Goal: Information Seeking & Learning: Compare options

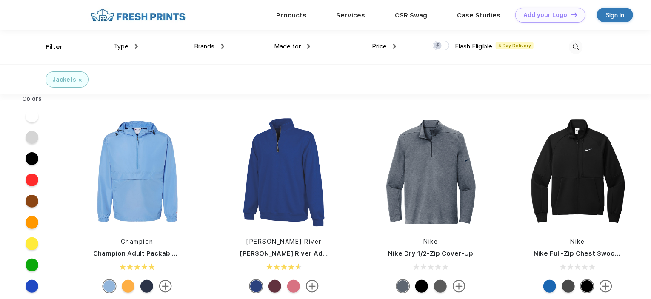
click at [211, 47] on span "Brands" at bounding box center [204, 47] width 20 height 8
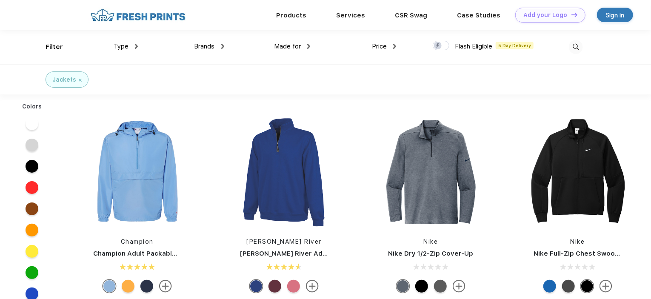
click at [213, 46] on span "Brands" at bounding box center [204, 47] width 20 height 8
click at [224, 45] on div "Made for Unisex Women Men Youth" at bounding box center [267, 47] width 86 height 34
click at [222, 46] on img at bounding box center [222, 46] width 3 height 5
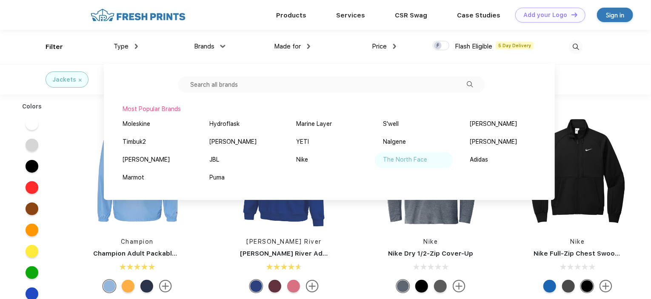
click at [424, 164] on div "The North Face" at bounding box center [405, 159] width 44 height 9
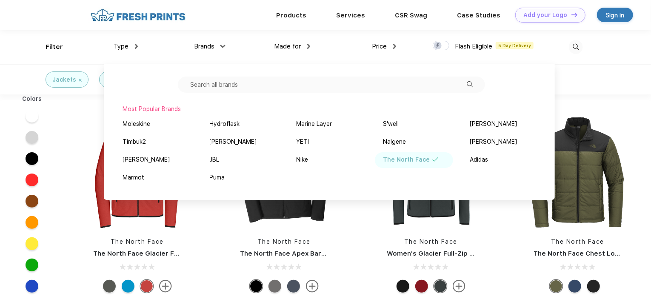
click at [595, 88] on div "Jackets The North Face" at bounding box center [325, 79] width 651 height 30
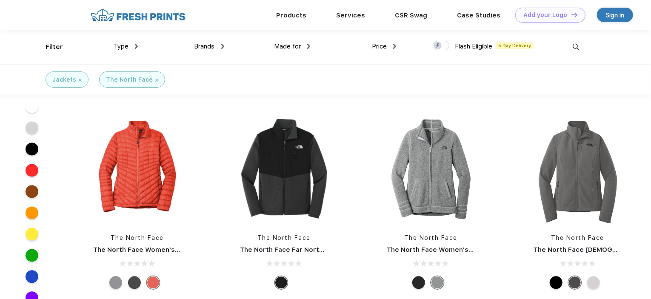
scroll to position [765, 0]
click at [139, 182] on img at bounding box center [137, 169] width 113 height 113
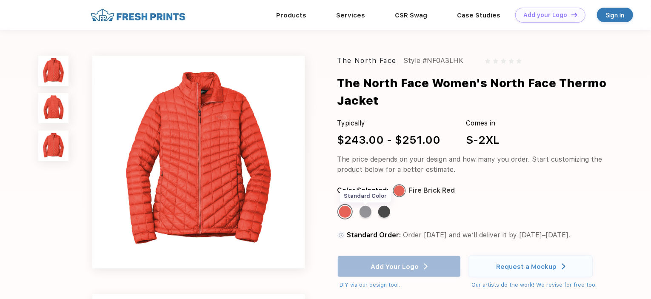
click at [362, 210] on div "Standard Color" at bounding box center [365, 212] width 12 height 12
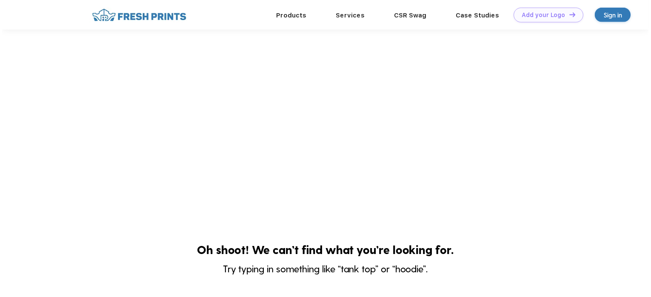
scroll to position [219, 0]
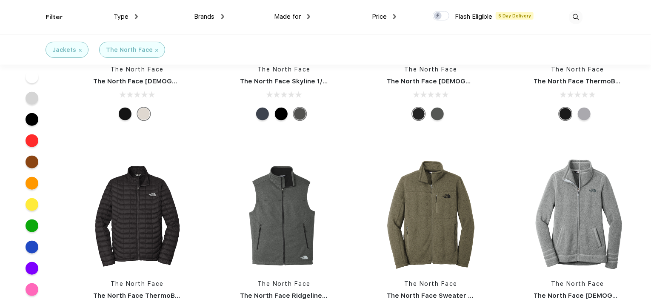
scroll to position [425, 0]
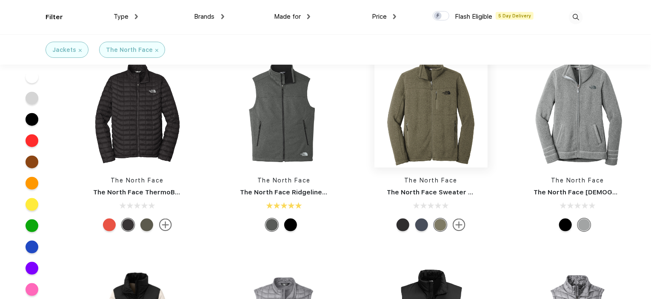
click at [432, 141] on img at bounding box center [430, 110] width 113 height 113
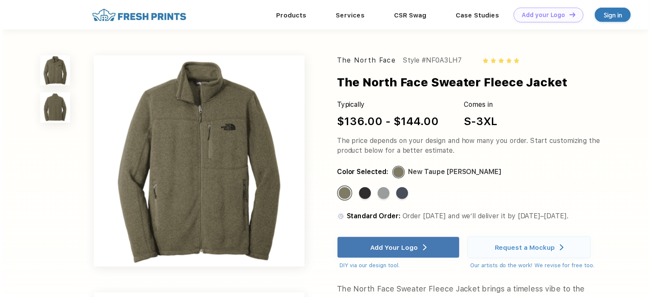
scroll to position [219, 0]
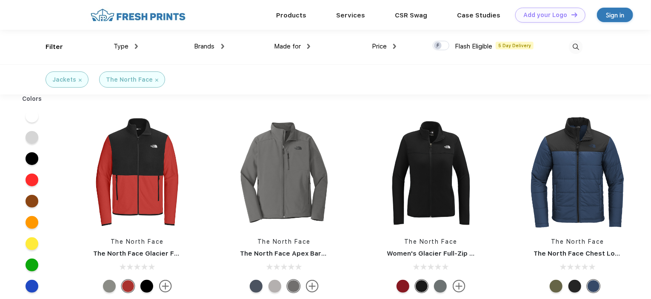
click at [155, 80] on img at bounding box center [156, 80] width 3 height 3
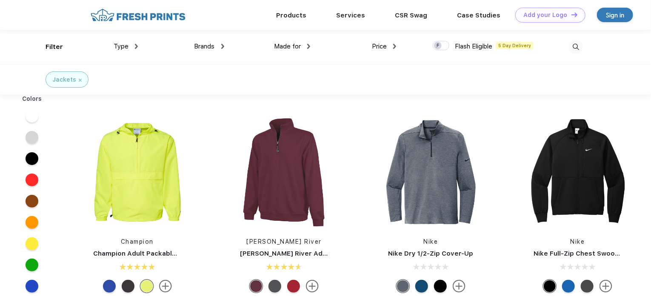
click at [206, 43] on span "Brands" at bounding box center [204, 47] width 20 height 8
click at [222, 47] on img at bounding box center [222, 46] width 3 height 5
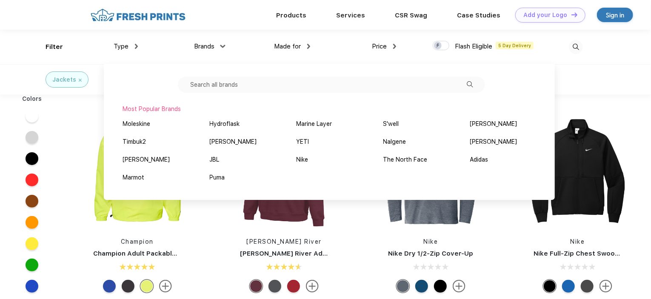
click at [296, 45] on span "Made for" at bounding box center [287, 47] width 27 height 8
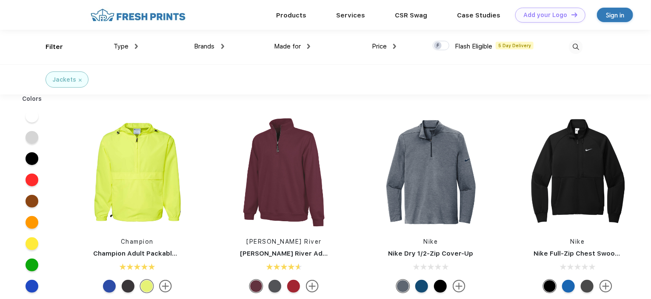
click at [306, 44] on div "Made for" at bounding box center [292, 47] width 36 height 10
click at [279, 122] on div "Youth" at bounding box center [272, 121] width 17 height 9
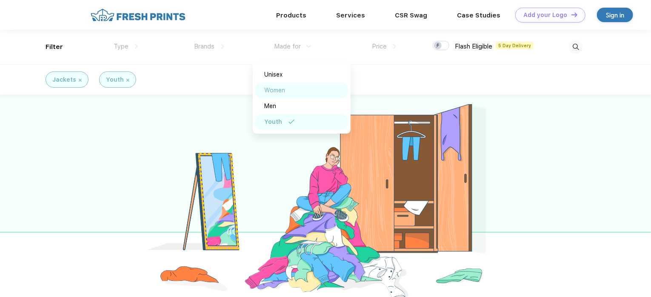
click at [309, 86] on div "Women" at bounding box center [302, 90] width 94 height 16
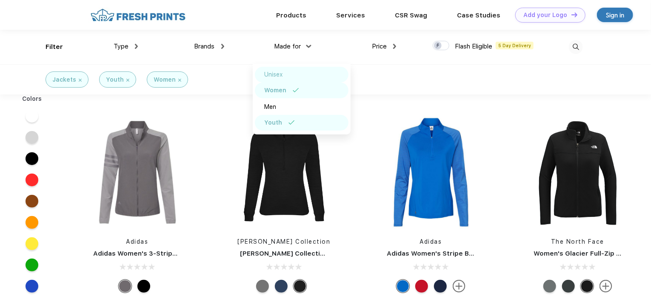
click at [306, 77] on div "Unisex" at bounding box center [302, 75] width 94 height 16
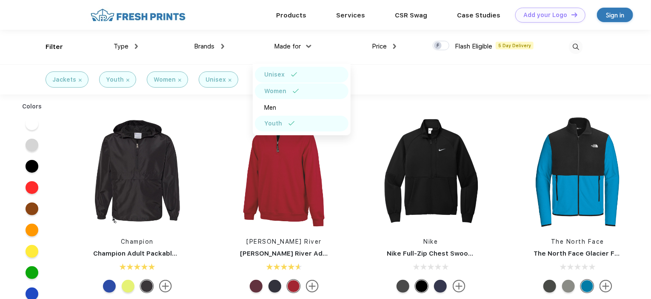
click at [128, 44] on span "Type" at bounding box center [121, 47] width 15 height 8
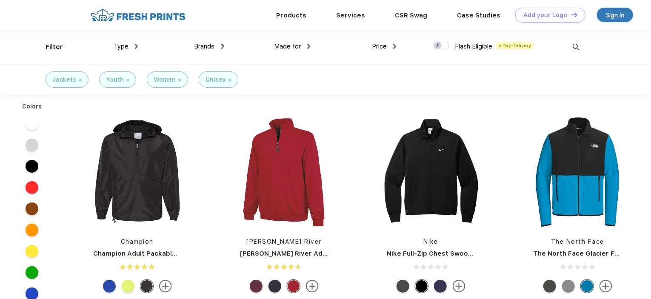
click at [136, 47] on img at bounding box center [136, 46] width 3 height 5
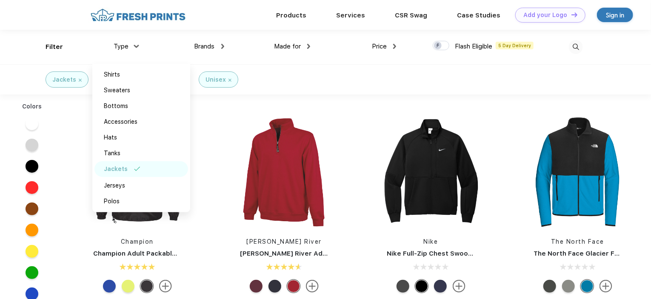
click at [57, 47] on div "Type Shirts Sweaters Bottoms Accessories Hats Tanks Jackets Jerseys Polos" at bounding box center [95, 47] width 86 height 34
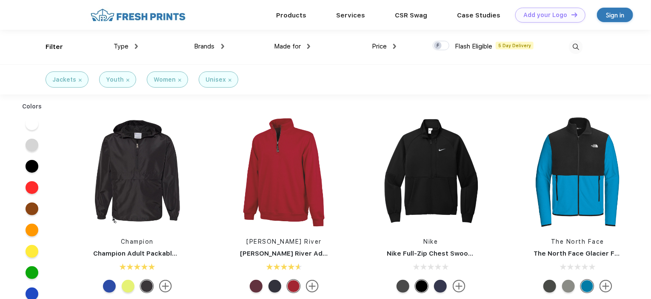
click at [58, 47] on div "Type Shirts Sweaters Bottoms Accessories Hats Tanks Jackets Jerseys Polos" at bounding box center [95, 47] width 86 height 34
click at [222, 43] on div "Brands" at bounding box center [209, 47] width 30 height 10
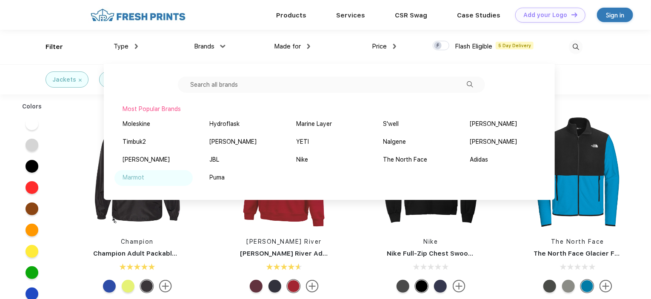
click at [139, 176] on div "Marmot" at bounding box center [134, 177] width 22 height 9
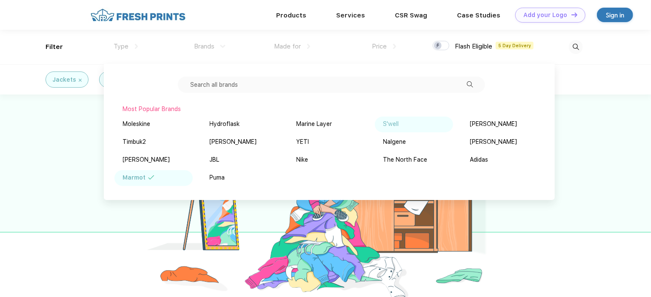
click at [393, 125] on div "S'well" at bounding box center [391, 123] width 16 height 9
click at [393, 125] on div "S'well" at bounding box center [392, 123] width 18 height 9
click at [395, 147] on div "Nalgene" at bounding box center [414, 142] width 78 height 16
click at [476, 126] on div "[PERSON_NAME]" at bounding box center [493, 123] width 47 height 9
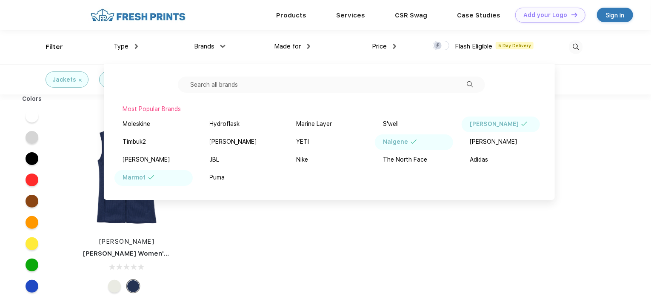
click at [424, 229] on div "Colors Vineyard Vines Vineyard Vines Women's Sweater Fleece Vest" at bounding box center [325, 245] width 651 height 303
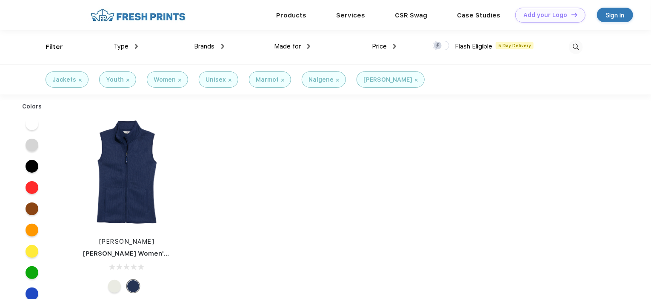
click at [415, 79] on img at bounding box center [416, 80] width 3 height 3
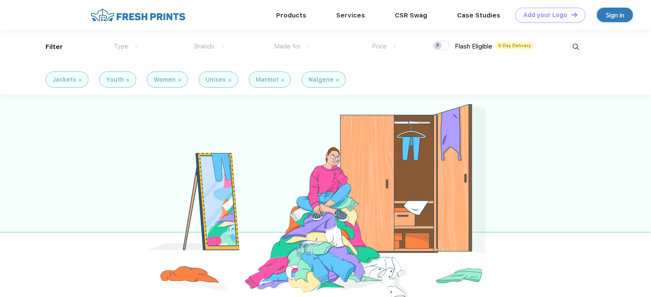
click at [336, 80] on img at bounding box center [337, 80] width 3 height 3
click at [282, 79] on div "Marmot" at bounding box center [270, 79] width 42 height 16
click at [280, 79] on div "Marmot" at bounding box center [270, 79] width 42 height 16
click at [281, 80] on img at bounding box center [282, 80] width 3 height 3
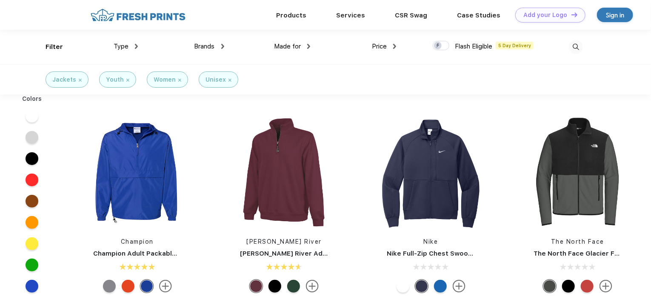
click at [224, 47] on div "Made for Unisex Women Men Youth" at bounding box center [267, 47] width 86 height 34
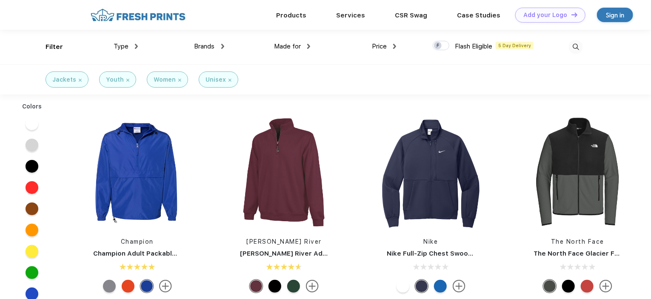
click at [223, 46] on img at bounding box center [222, 46] width 3 height 5
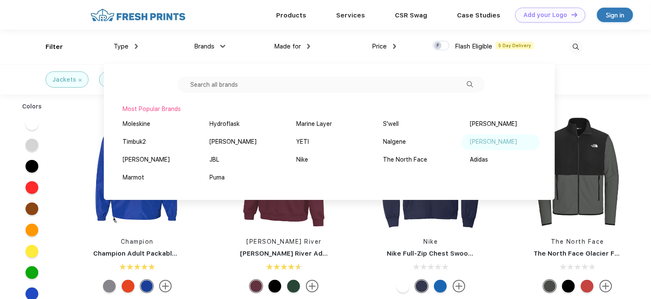
click at [476, 140] on div "Hanes" at bounding box center [493, 141] width 47 height 9
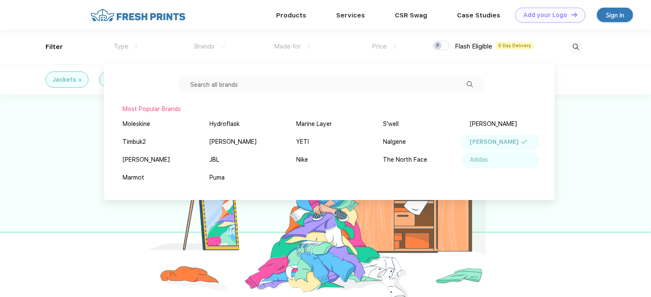
click at [480, 159] on div "Adidas" at bounding box center [479, 159] width 18 height 9
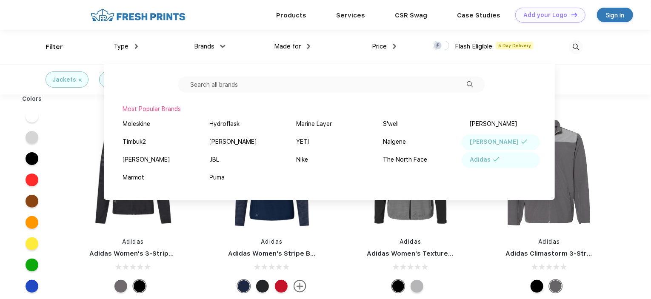
click at [575, 103] on div "Adidas Adidas Women's 3-Stripes Full-Zip Jacket Adidas Adidas Women's Stripe Bl…" at bounding box center [341, 206] width 554 height 214
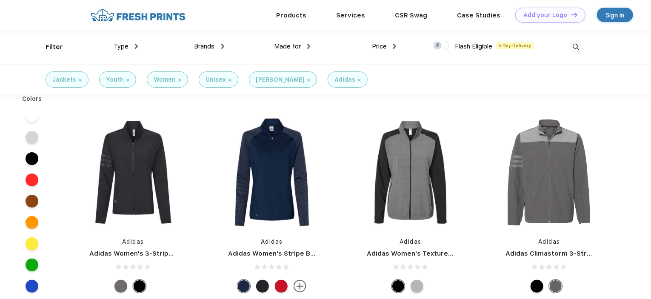
click at [334, 78] on div "Adidas" at bounding box center [347, 79] width 26 height 9
click at [358, 80] on img at bounding box center [359, 80] width 3 height 3
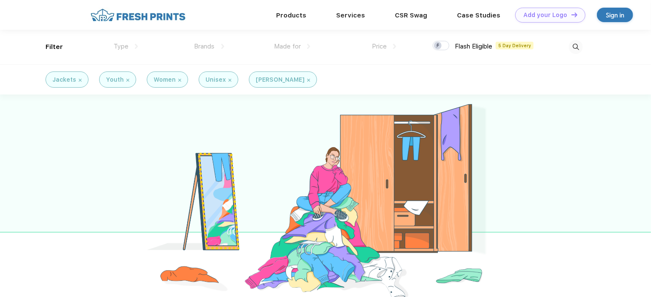
click at [277, 80] on div "Hanes" at bounding box center [283, 79] width 68 height 16
click at [307, 80] on img at bounding box center [308, 80] width 3 height 3
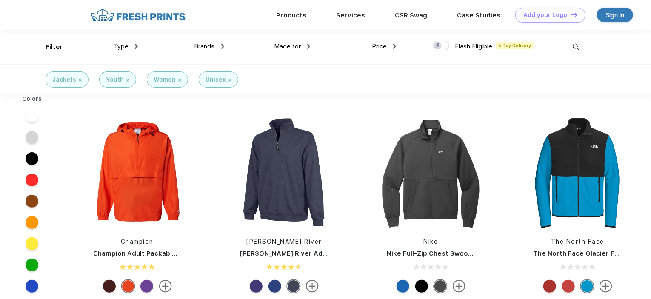
click at [222, 45] on img at bounding box center [222, 46] width 3 height 5
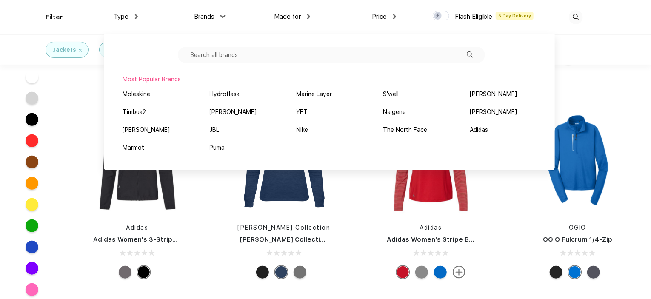
scroll to position [170, 0]
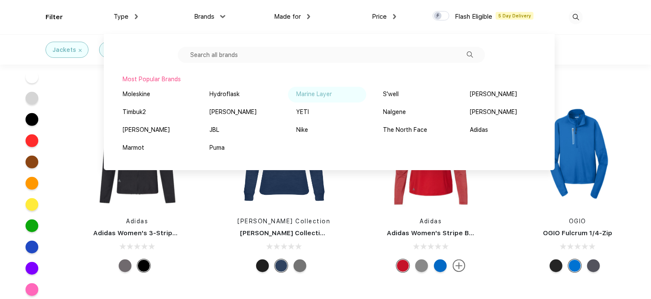
click at [330, 92] on div "Marine Layer" at bounding box center [314, 94] width 36 height 9
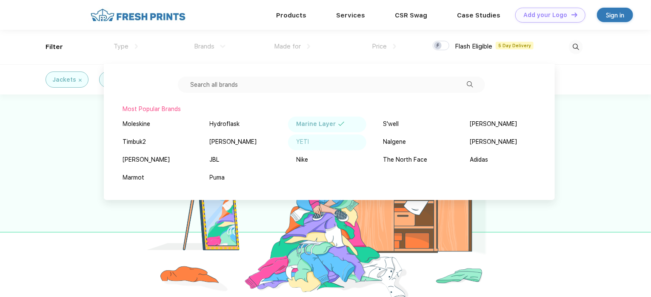
click at [321, 139] on div "YETI" at bounding box center [327, 142] width 78 height 16
click at [335, 124] on div "Marine Layer" at bounding box center [327, 125] width 78 height 16
click at [319, 158] on div "Nike" at bounding box center [327, 160] width 78 height 16
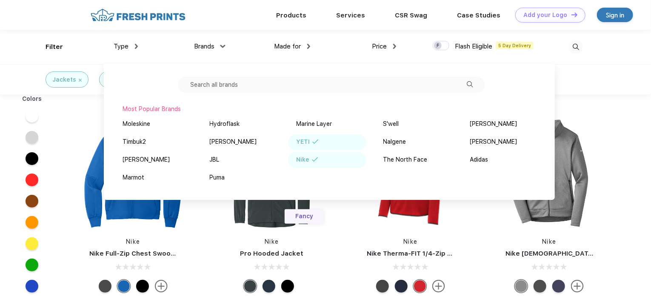
click at [322, 142] on div "YETI" at bounding box center [327, 142] width 78 height 16
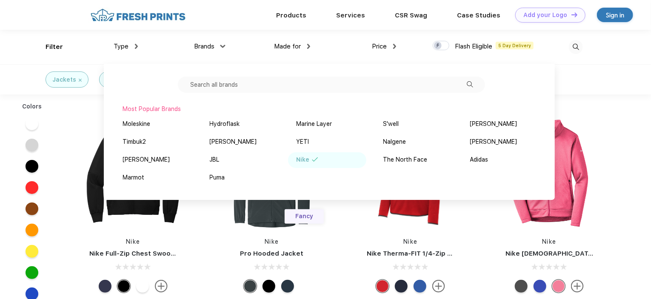
click at [600, 83] on div "Jackets Youth Women Unisex Nike" at bounding box center [325, 79] width 651 height 30
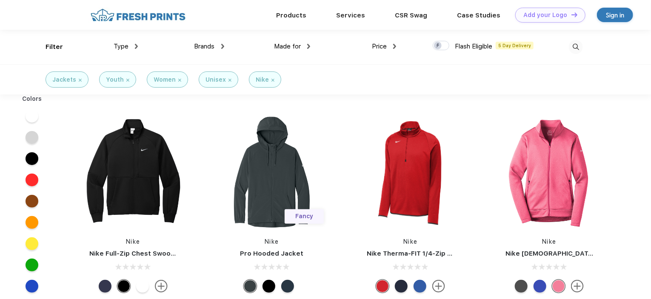
click at [271, 79] on img at bounding box center [272, 80] width 3 height 3
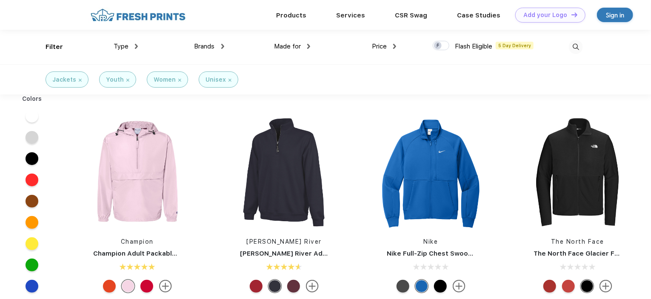
click at [221, 46] on img at bounding box center [222, 46] width 3 height 5
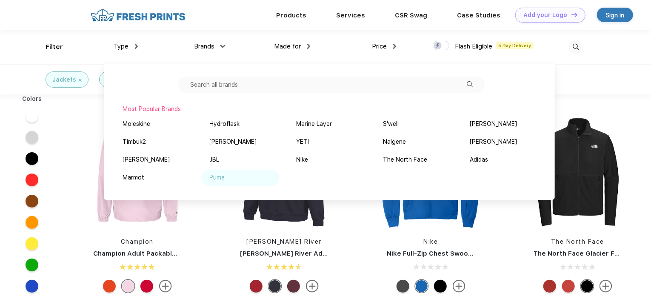
click at [228, 177] on img at bounding box center [230, 177] width 6 height 4
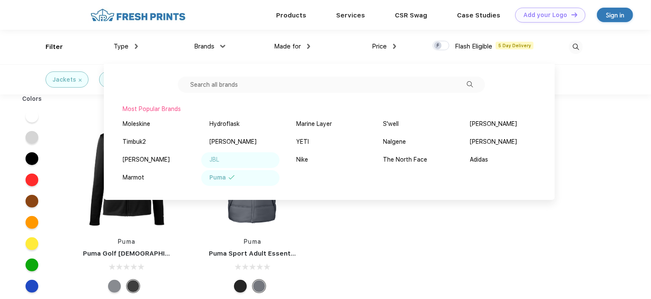
click at [219, 162] on div "JBL" at bounding box center [215, 159] width 10 height 9
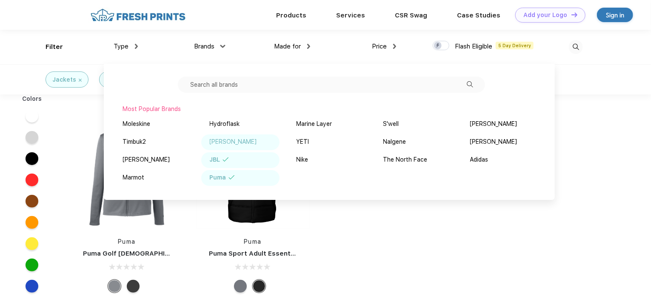
click at [237, 142] on div "[PERSON_NAME]" at bounding box center [233, 141] width 47 height 9
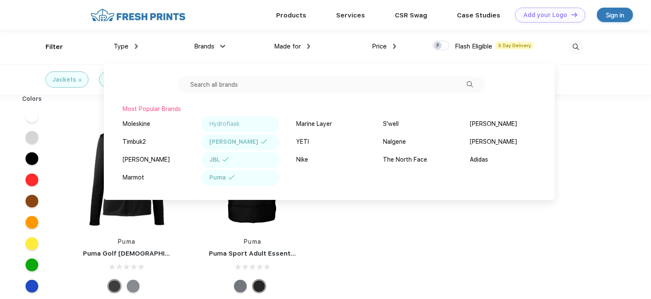
click at [240, 123] on div "Hydroflask" at bounding box center [240, 125] width 78 height 16
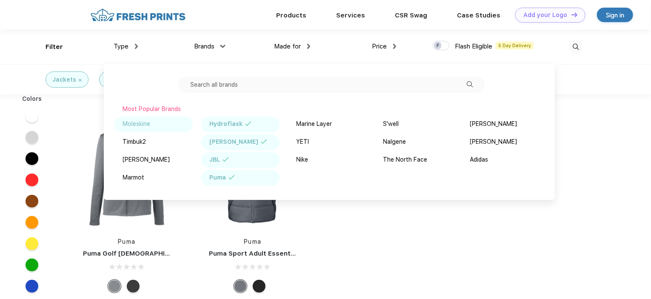
click at [145, 127] on div "Moleskine" at bounding box center [137, 123] width 28 height 9
click at [238, 176] on div "Puma" at bounding box center [240, 178] width 78 height 16
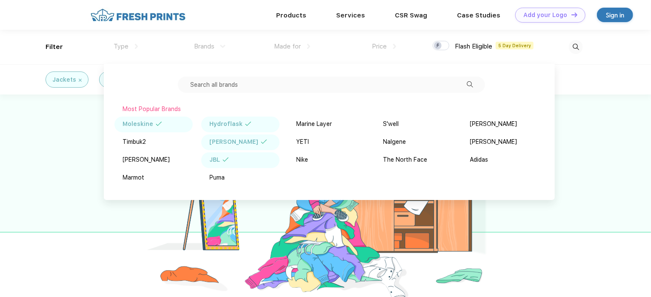
click at [230, 163] on div "JBL" at bounding box center [240, 160] width 78 height 16
click at [234, 142] on div "[PERSON_NAME]" at bounding box center [234, 141] width 49 height 9
click at [240, 125] on div "Hydroflask" at bounding box center [226, 123] width 33 height 9
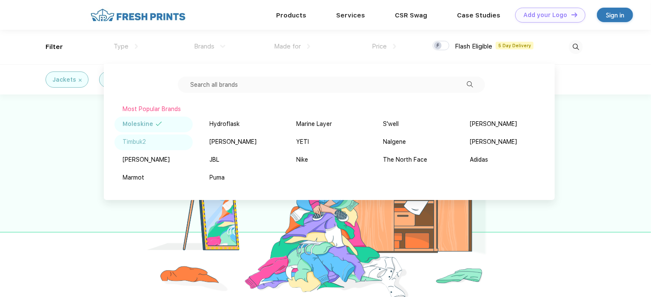
click at [162, 148] on div "Timbuk2" at bounding box center [153, 142] width 78 height 16
click at [158, 124] on img at bounding box center [159, 124] width 6 height 4
click at [162, 159] on div "[PERSON_NAME]" at bounding box center [153, 160] width 78 height 16
click at [587, 122] on div at bounding box center [325, 198] width 651 height 208
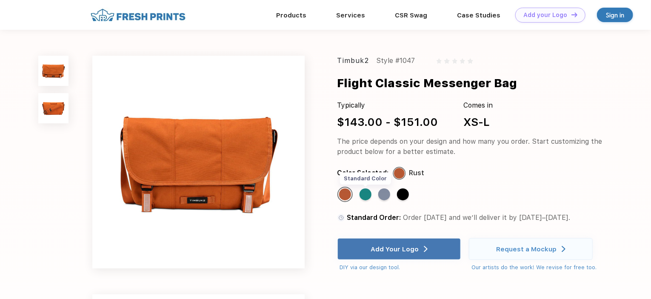
click at [368, 197] on div "Standard Color" at bounding box center [365, 194] width 12 height 12
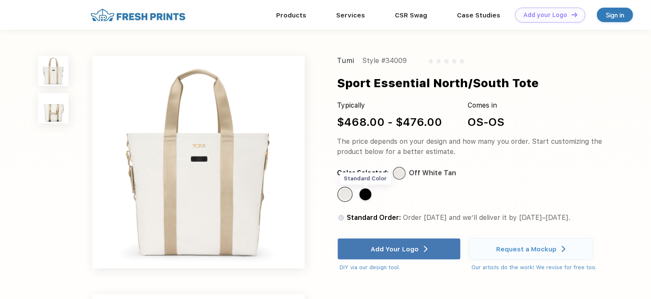
click at [367, 193] on div "Standard Color" at bounding box center [365, 194] width 12 height 12
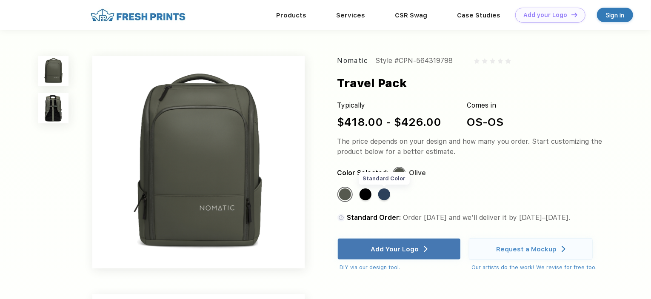
click at [387, 196] on div "Standard Color" at bounding box center [384, 194] width 12 height 12
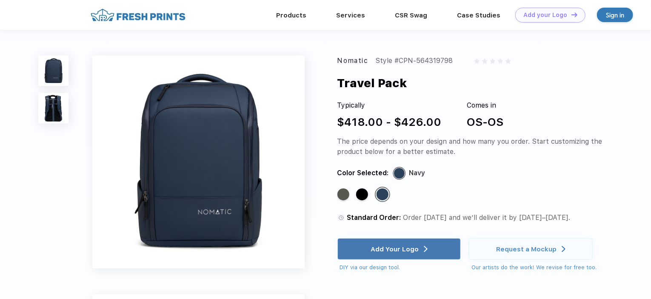
click at [49, 102] on img at bounding box center [53, 108] width 30 height 30
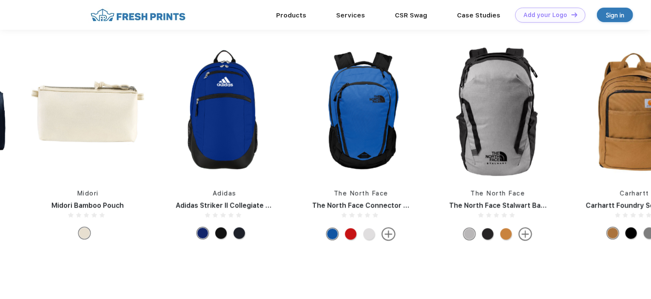
scroll to position [504, 0]
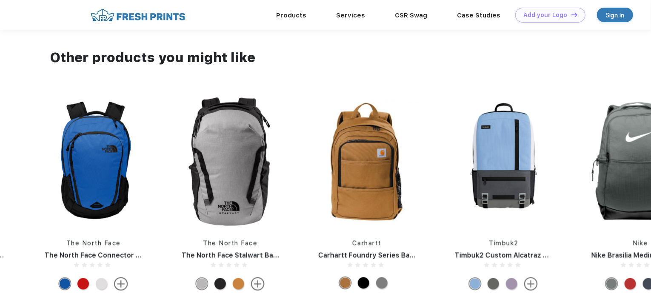
drag, startPoint x: 598, startPoint y: 170, endPoint x: 63, endPoint y: 117, distance: 538.0
click at [63, 117] on div "Nike Nike Brasilia Backpack Liberty Bags Liberty Bags Value Drawstring Backpack…" at bounding box center [572, 196] width 3006 height 199
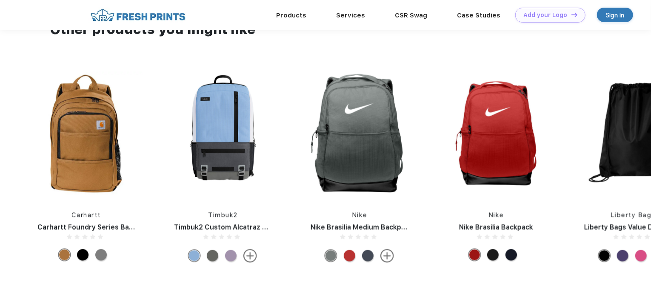
scroll to position [546, 0]
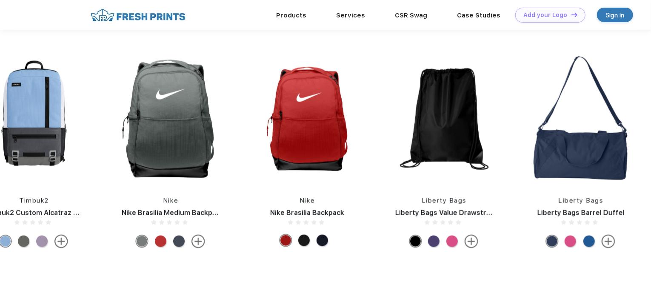
drag, startPoint x: 409, startPoint y: 163, endPoint x: 27, endPoint y: 128, distance: 383.9
click at [27, 128] on div "Nike Nike Brasilia Backpack Liberty Bags Liberty Bags Value Drawstring Backpack…" at bounding box center [102, 153] width 3006 height 199
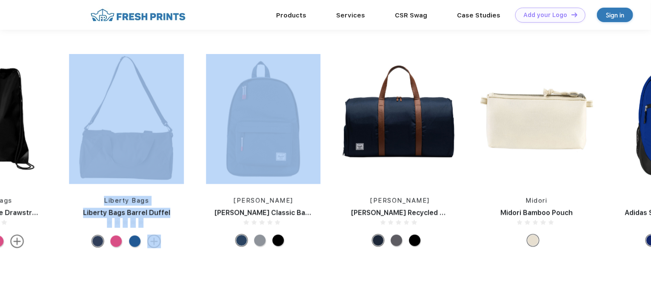
drag, startPoint x: 552, startPoint y: 158, endPoint x: 88, endPoint y: 97, distance: 468.0
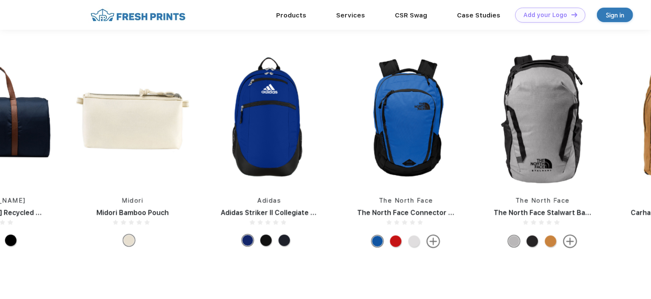
drag, startPoint x: 429, startPoint y: 140, endPoint x: 17, endPoint y: 115, distance: 412.3
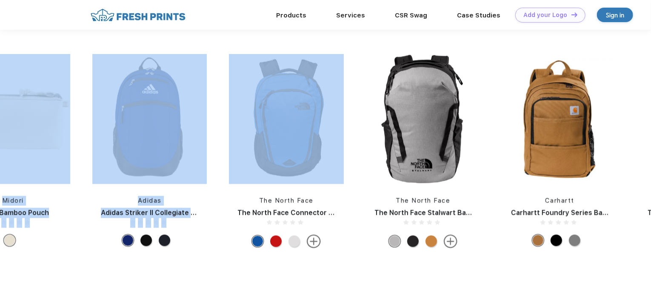
drag, startPoint x: 440, startPoint y: 131, endPoint x: 16, endPoint y: 145, distance: 424.2
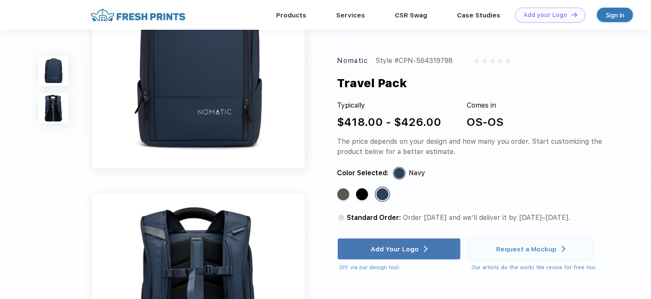
scroll to position [0, 0]
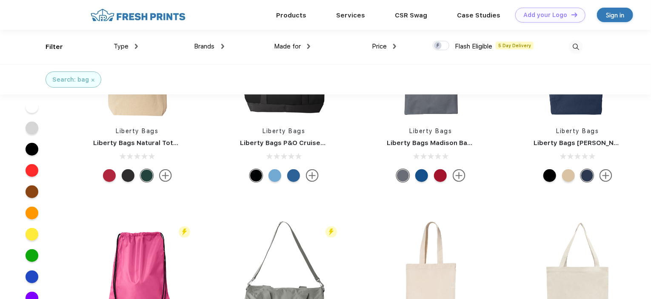
scroll to position [170, 0]
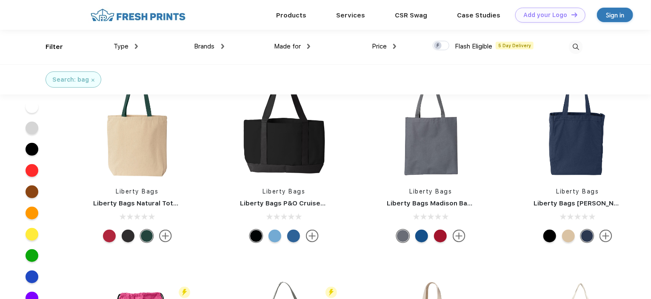
click at [393, 45] on div "Price" at bounding box center [384, 47] width 24 height 10
click at [374, 108] on div "$$$" at bounding box center [399, 106] width 94 height 16
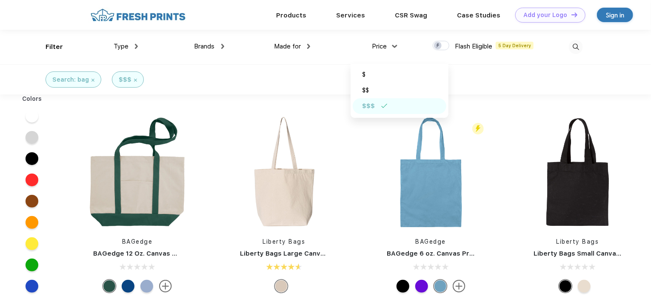
click at [129, 46] on div "Type" at bounding box center [126, 47] width 24 height 10
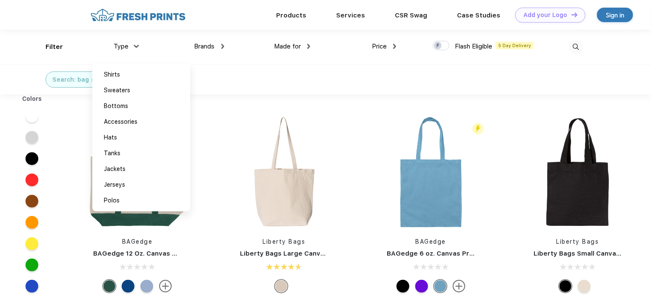
click at [219, 47] on div "Brands" at bounding box center [209, 47] width 30 height 10
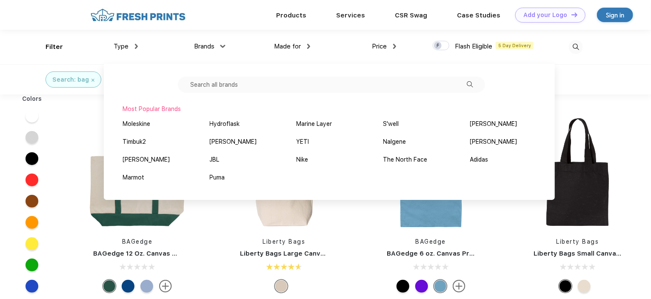
click at [298, 49] on span "Made for" at bounding box center [287, 47] width 27 height 8
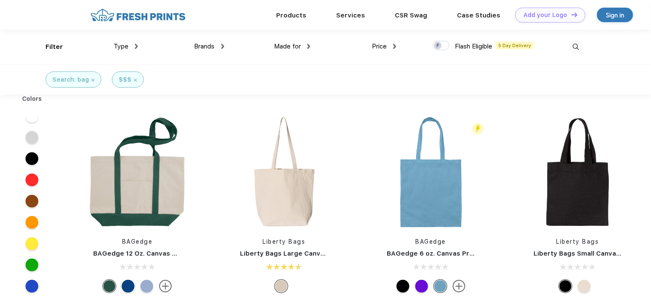
click at [303, 45] on div "Made for" at bounding box center [292, 47] width 36 height 10
click at [495, 86] on div "Search: bag $$$" at bounding box center [325, 79] width 651 height 30
click at [389, 47] on div "Price" at bounding box center [384, 47] width 24 height 10
click at [373, 107] on div "$$$" at bounding box center [368, 106] width 13 height 9
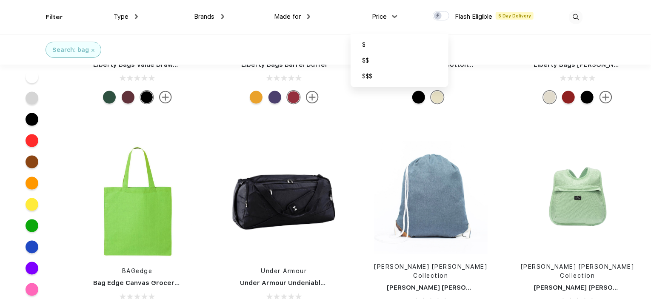
scroll to position [638, 0]
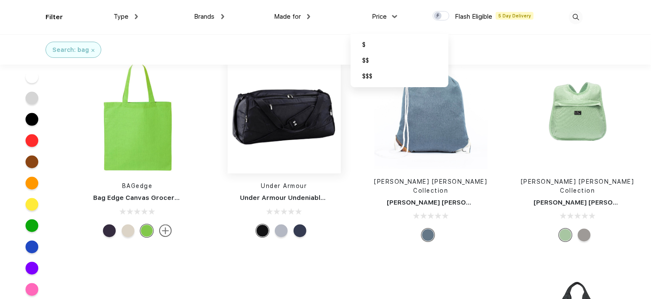
click at [280, 132] on img at bounding box center [283, 116] width 113 height 113
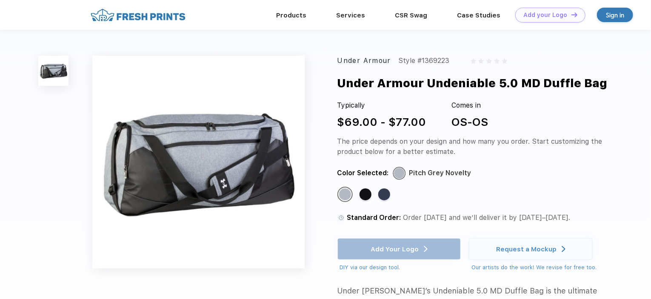
click at [390, 197] on div "Standard Color Standard Color Standard Color" at bounding box center [463, 198] width 252 height 22
click at [384, 195] on div "Standard Color" at bounding box center [384, 194] width 12 height 12
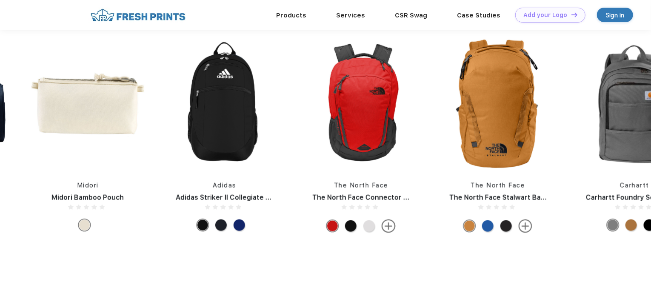
scroll to position [468, 0]
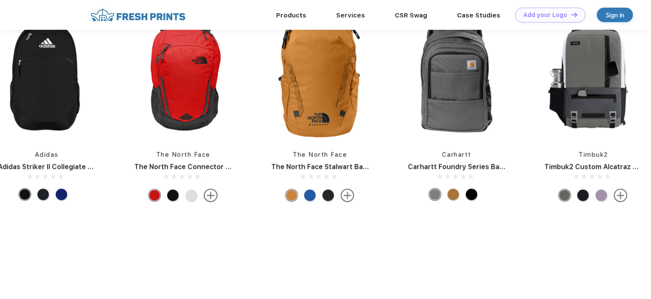
drag, startPoint x: 412, startPoint y: 119, endPoint x: 56, endPoint y: 93, distance: 356.4
click at [56, 93] on div "Nike Nike Brasilia Backpack Liberty Bags Liberty Bags Value Drawstring Backpack…" at bounding box center [662, 107] width 3006 height 199
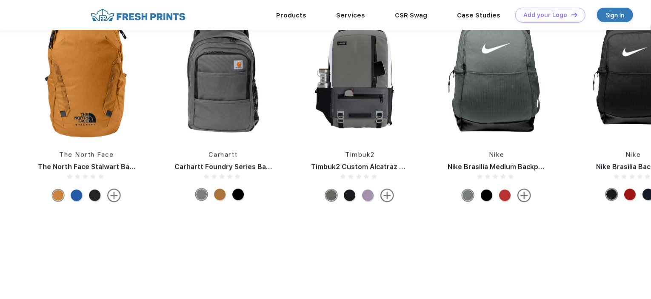
drag, startPoint x: 441, startPoint y: 85, endPoint x: 438, endPoint y: 109, distance: 24.8
click at [438, 109] on div "Nike Nike Brasilia Backpack Liberty Bags Liberty Bags Value Drawstring Backpack…" at bounding box center [428, 107] width 3006 height 199
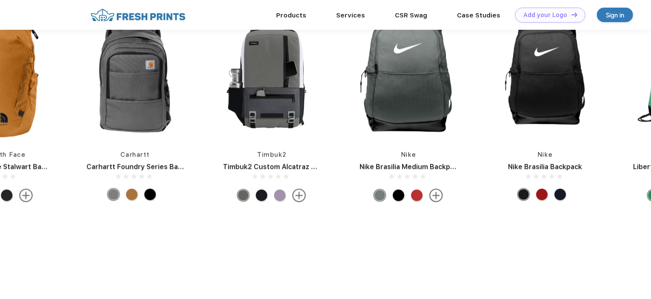
drag, startPoint x: 440, startPoint y: 109, endPoint x: 141, endPoint y: 98, distance: 299.1
click at [141, 98] on div "Nike Nike Brasilia Backpack Liberty Bags Liberty Bags Value Drawstring Backpack…" at bounding box center [340, 107] width 3006 height 199
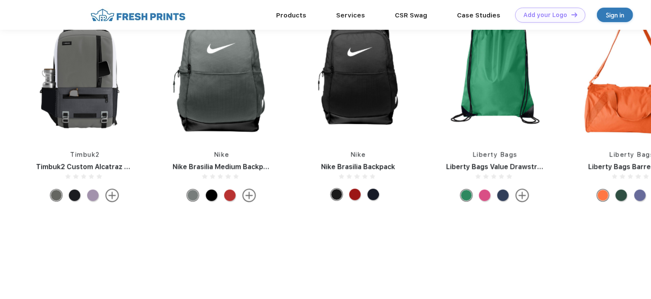
drag, startPoint x: 352, startPoint y: 90, endPoint x: 173, endPoint y: 95, distance: 179.1
click at [173, 95] on div "Nike Nike Brasilia Backpack Liberty Bags Liberty Bags Value Drawstring Backpack…" at bounding box center [153, 107] width 3006 height 199
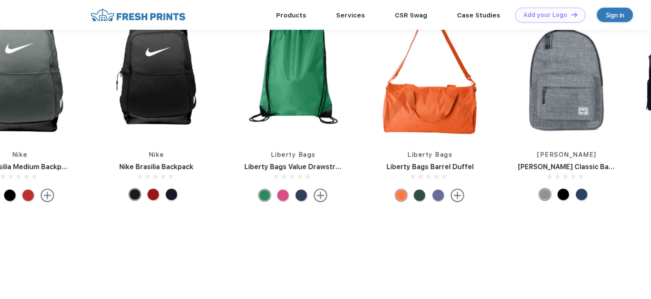
drag, startPoint x: 351, startPoint y: 98, endPoint x: 120, endPoint y: 98, distance: 230.9
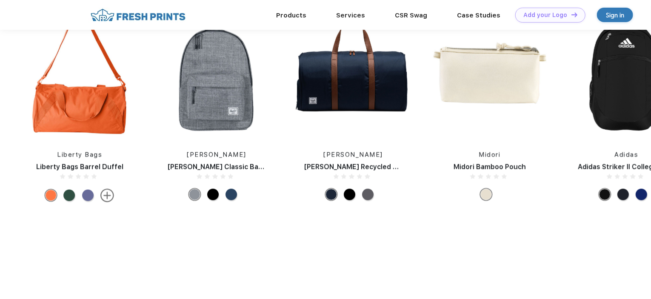
drag, startPoint x: 342, startPoint y: 97, endPoint x: 54, endPoint y: 114, distance: 288.8
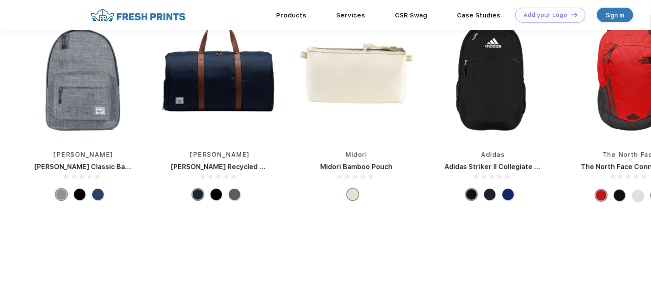
drag, startPoint x: 347, startPoint y: 108, endPoint x: 95, endPoint y: 119, distance: 252.0
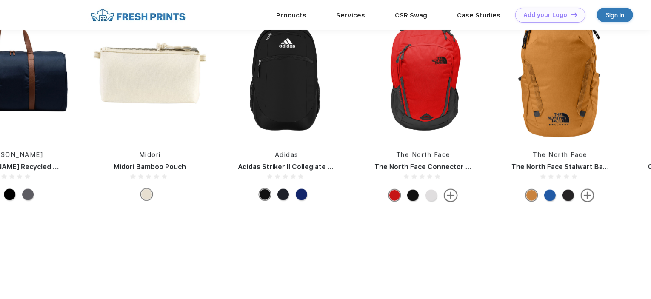
drag, startPoint x: 427, startPoint y: 114, endPoint x: 198, endPoint y: 106, distance: 228.9
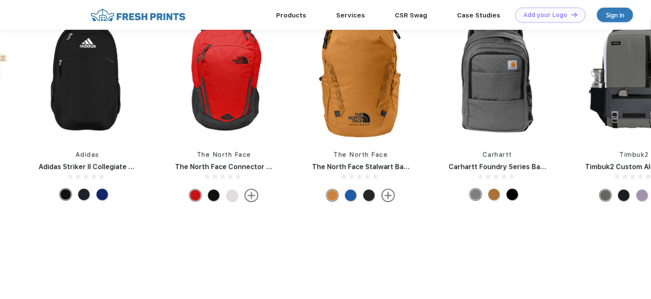
drag, startPoint x: 387, startPoint y: 90, endPoint x: 196, endPoint y: 93, distance: 190.5
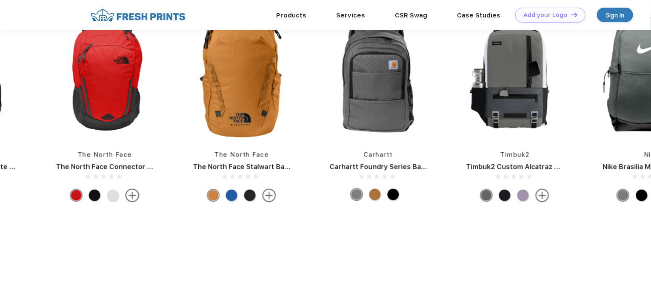
drag, startPoint x: 461, startPoint y: 95, endPoint x: 217, endPoint y: 123, distance: 246.1
click at [218, 123] on div "Nike Nike Brasilia Backpack Liberty Bags Liberty Bags Value Drawstring Backpack…" at bounding box center [583, 107] width 3006 height 199
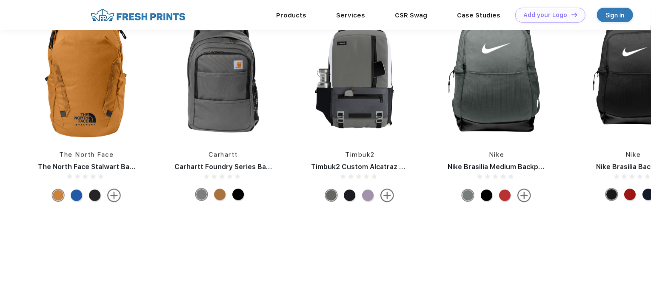
drag, startPoint x: 450, startPoint y: 93, endPoint x: 250, endPoint y: 101, distance: 200.4
click at [252, 101] on div "Nike Nike Brasilia Backpack Liberty Bags Liberty Bags Value Drawstring Backpack…" at bounding box center [428, 107] width 3006 height 199
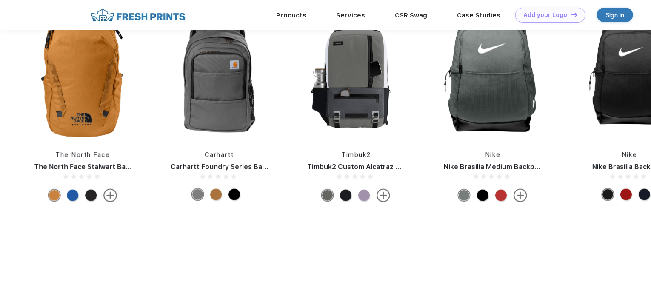
drag, startPoint x: 446, startPoint y: 86, endPoint x: 236, endPoint y: 102, distance: 210.2
click at [251, 105] on div "Nike Nike Brasilia Backpack Liberty Bags Liberty Bags Value Drawstring Backpack…" at bounding box center [424, 107] width 3006 height 199
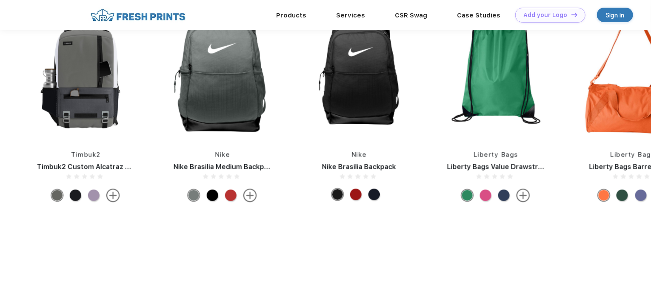
drag, startPoint x: 338, startPoint y: 88, endPoint x: 197, endPoint y: 97, distance: 141.5
click at [197, 97] on div "Nike Nike Brasilia Backpack Liberty Bags Liberty Bags Value Drawstring Backpack…" at bounding box center [154, 107] width 3006 height 199
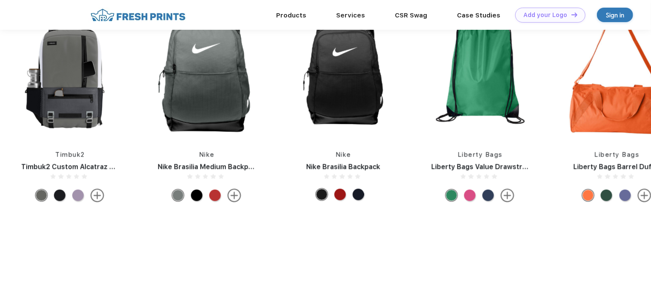
drag, startPoint x: 461, startPoint y: 78, endPoint x: 223, endPoint y: 100, distance: 239.1
click at [231, 102] on div "Nike Nike Brasilia Backpack Liberty Bags Liberty Bags Value Drawstring Backpack…" at bounding box center [139, 107] width 3006 height 199
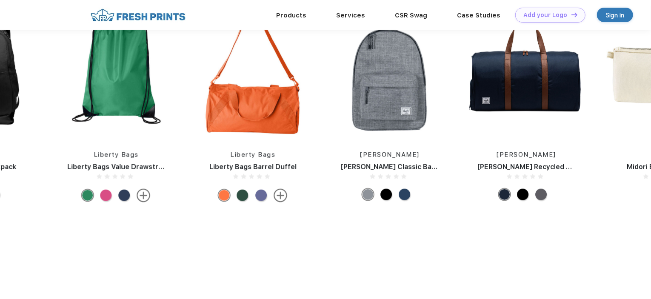
drag, startPoint x: 453, startPoint y: 78, endPoint x: 228, endPoint y: 96, distance: 225.6
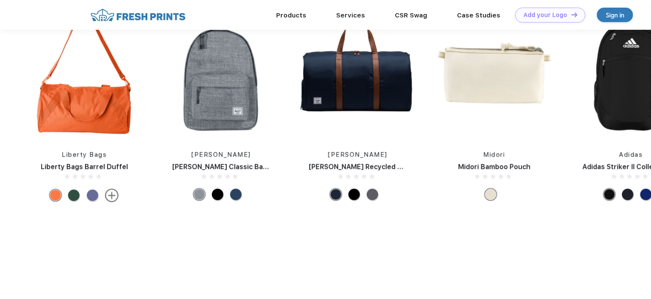
click at [370, 83] on img at bounding box center [357, 73] width 114 height 130
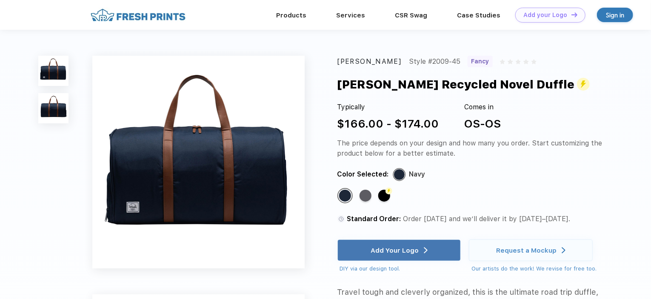
click at [185, 136] on img at bounding box center [198, 162] width 213 height 213
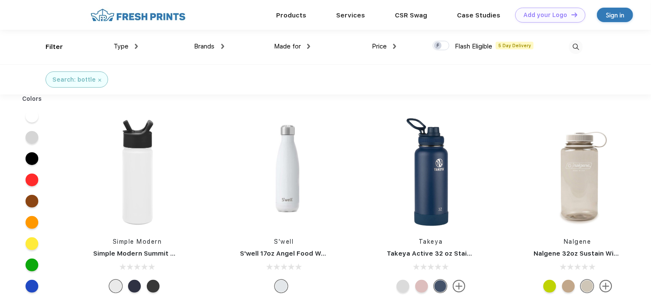
click at [391, 46] on div "Price" at bounding box center [384, 47] width 24 height 10
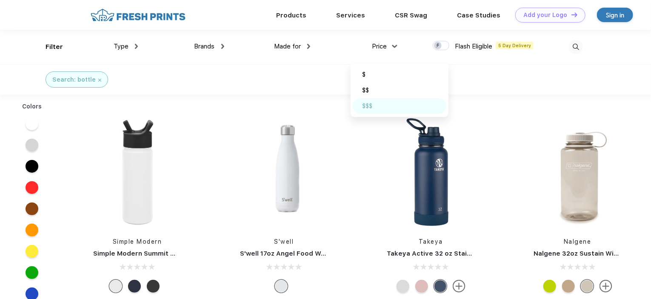
click at [375, 103] on div "$$$" at bounding box center [399, 106] width 94 height 16
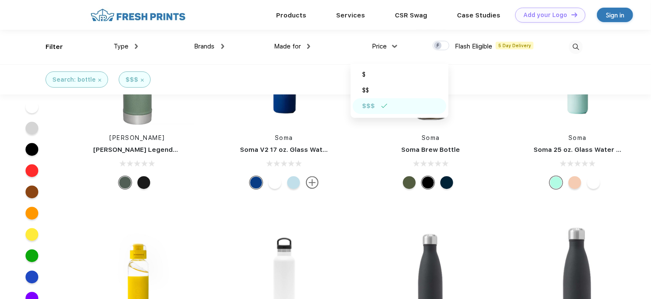
scroll to position [978, 0]
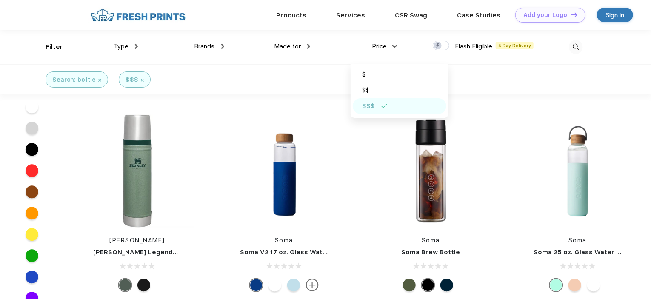
click at [136, 45] on img at bounding box center [136, 46] width 3 height 5
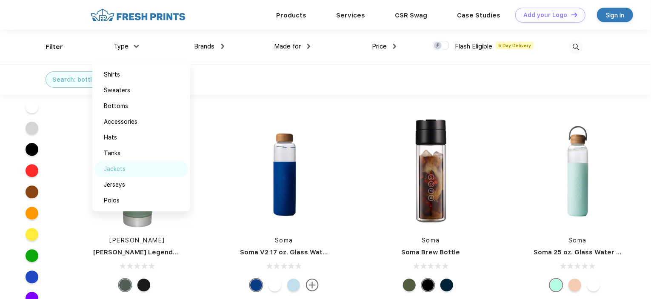
click at [127, 166] on div "Jackets" at bounding box center [141, 169] width 94 height 16
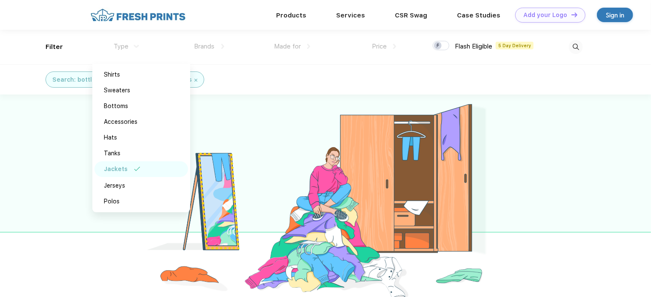
click at [234, 89] on div "Search: bottle $$$ Jackets" at bounding box center [133, 80] width 279 height 30
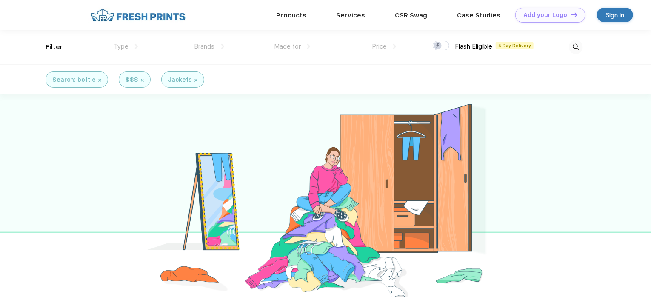
click at [142, 82] on div "$$$" at bounding box center [135, 79] width 32 height 16
click at [98, 81] on img at bounding box center [99, 80] width 3 height 3
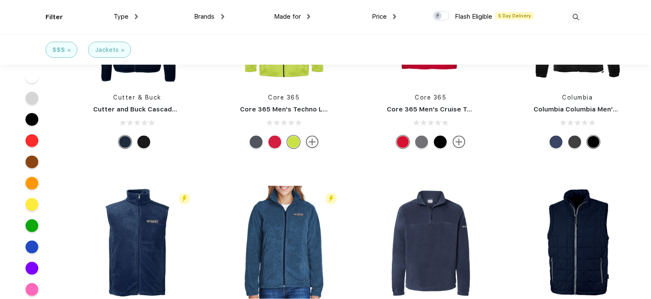
scroll to position [7038, 0]
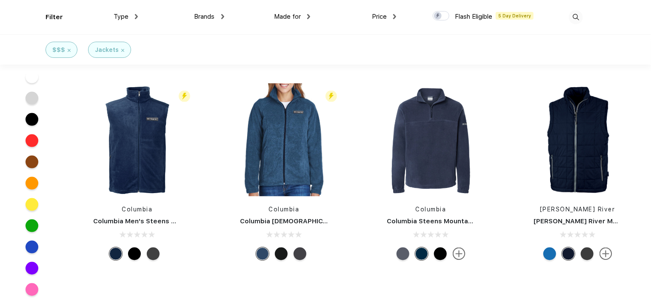
click at [284, 201] on div "Flash Eligible 5 Day Delivery Columbia Columbia Ladies' Benton Springs Full-Zip…" at bounding box center [284, 173] width 126 height 180
click at [284, 194] on img at bounding box center [283, 139] width 113 height 113
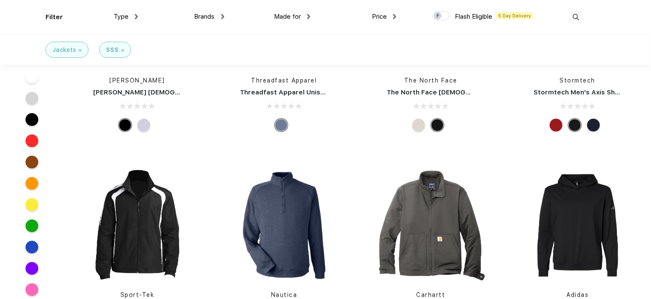
scroll to position [1446, 0]
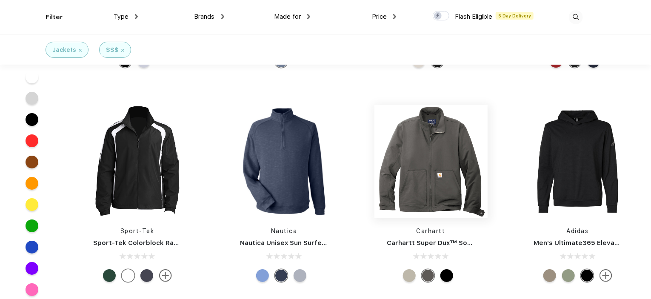
click at [448, 141] on img at bounding box center [430, 161] width 113 height 113
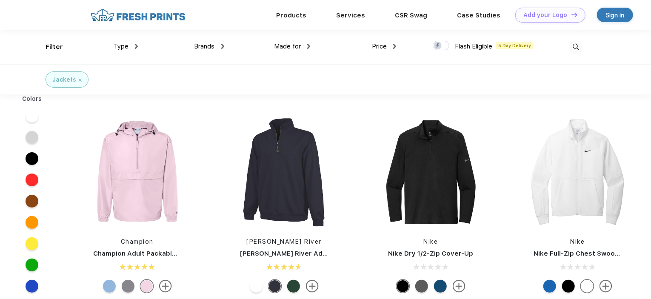
click at [221, 45] on img at bounding box center [222, 46] width 3 height 5
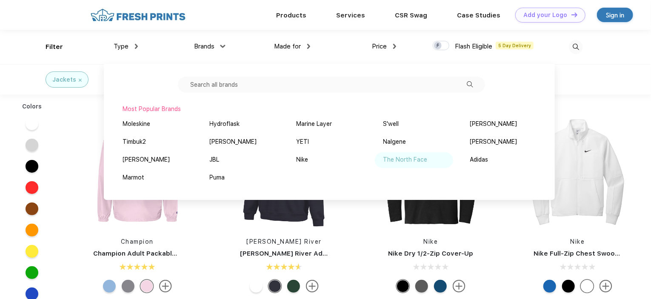
click at [402, 161] on div "The North Face" at bounding box center [405, 159] width 44 height 9
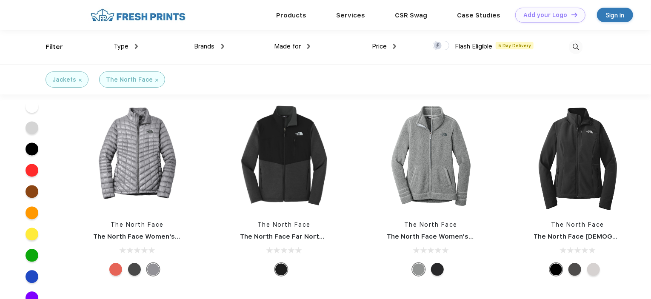
scroll to position [773, 0]
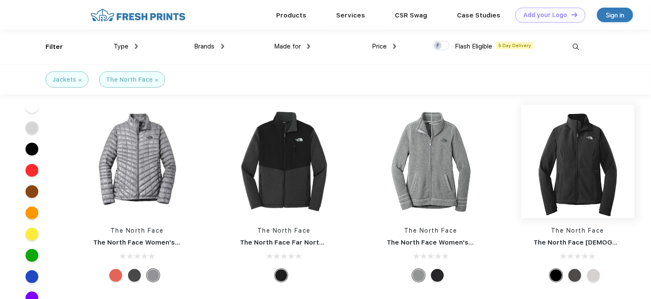
click at [572, 185] on img at bounding box center [577, 161] width 113 height 113
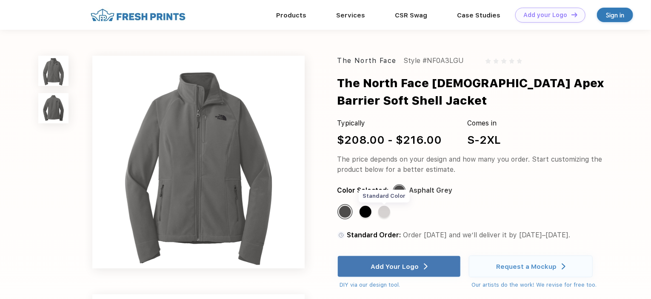
click at [381, 213] on div "Standard Color" at bounding box center [384, 212] width 12 height 12
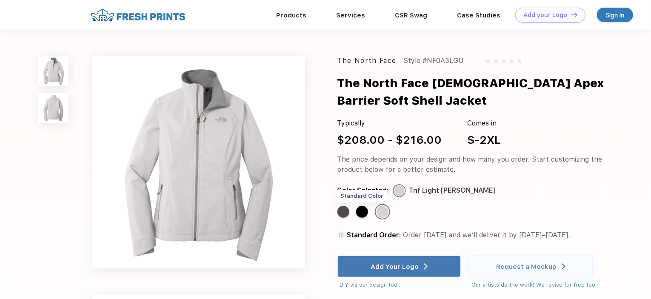
click at [366, 213] on div "Standard Color" at bounding box center [362, 212] width 12 height 12
click at [364, 212] on div "Standard Color" at bounding box center [362, 212] width 12 height 12
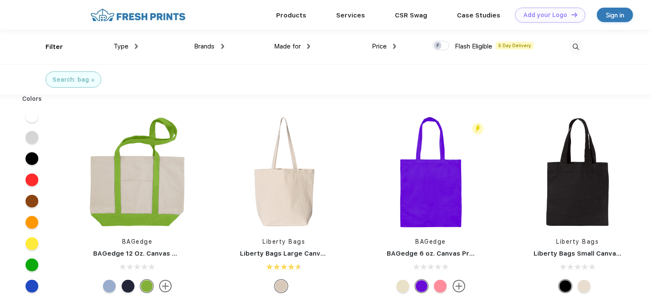
click at [211, 46] on span "Brands" at bounding box center [204, 47] width 20 height 8
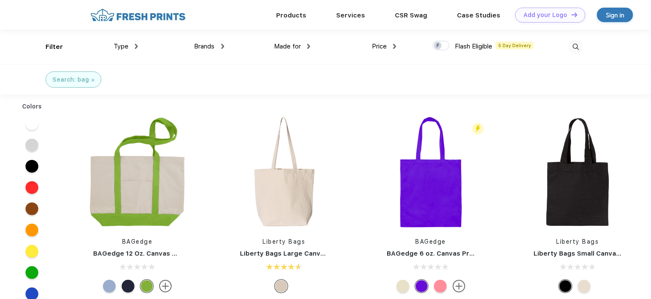
click at [223, 42] on div "Brands" at bounding box center [209, 47] width 30 height 10
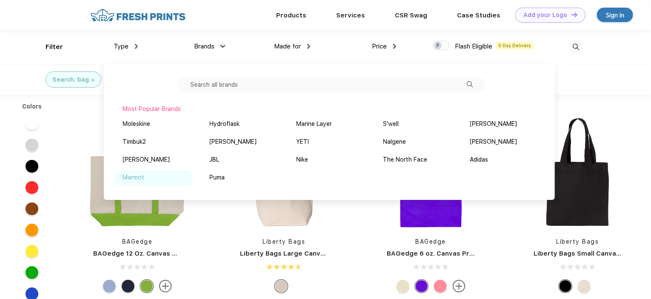
click at [140, 174] on div "Marmot" at bounding box center [134, 177] width 22 height 9
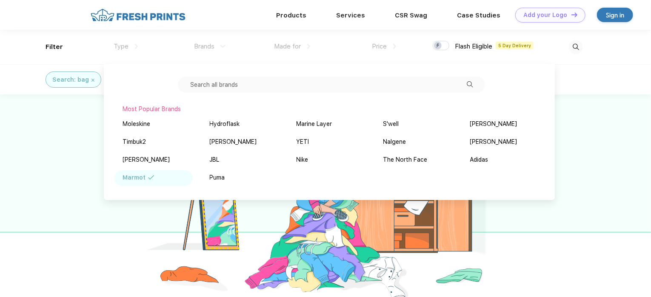
click at [145, 179] on div "Marmot" at bounding box center [153, 178] width 78 height 16
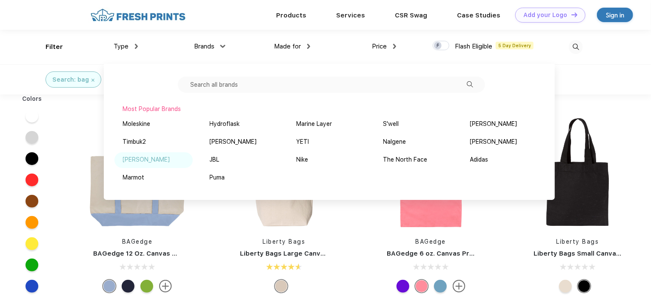
click at [143, 162] on div "[PERSON_NAME]" at bounding box center [153, 160] width 78 height 16
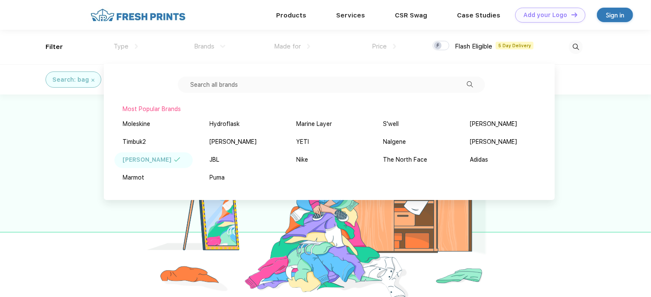
click at [143, 162] on div "[PERSON_NAME]" at bounding box center [147, 159] width 49 height 9
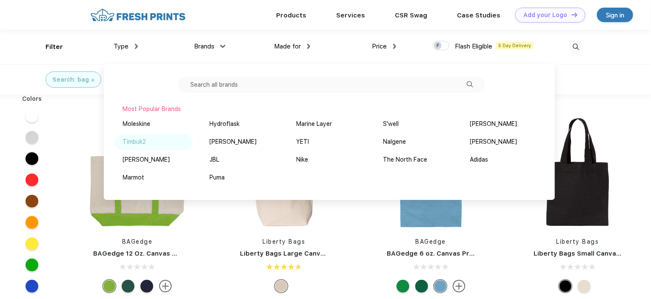
click at [145, 137] on div "Timbuk2" at bounding box center [134, 141] width 23 height 9
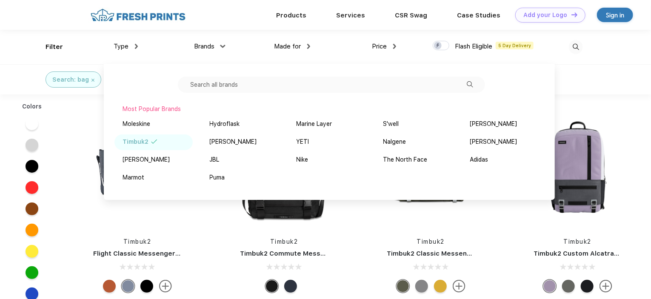
click at [162, 146] on div "Timbuk2" at bounding box center [153, 142] width 78 height 16
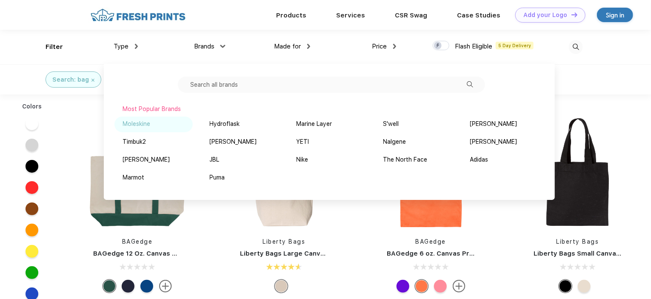
click at [150, 130] on div "Moleskine" at bounding box center [153, 125] width 78 height 16
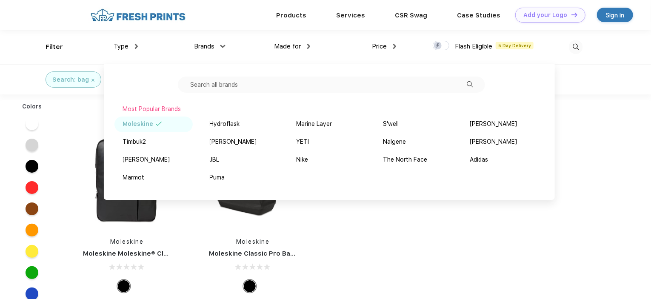
click at [361, 217] on div "Colors Moleskine Moleskine Moleskine® Classic Pro Vertical Device Bag Moleskine…" at bounding box center [325, 245] width 651 height 303
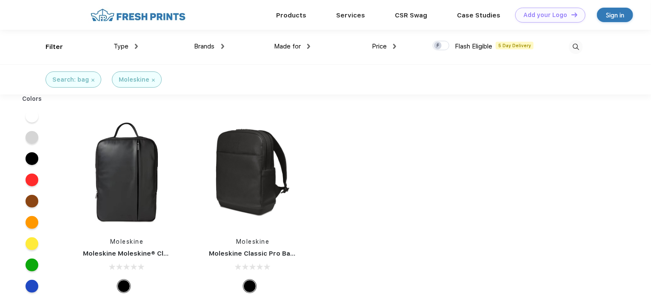
click at [152, 79] on img at bounding box center [153, 80] width 3 height 3
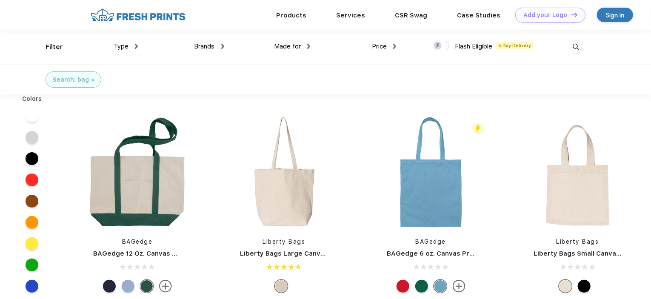
click at [207, 43] on span "Brands" at bounding box center [204, 47] width 20 height 8
click at [213, 45] on span "Brands" at bounding box center [204, 47] width 20 height 8
click at [223, 47] on img at bounding box center [222, 46] width 3 height 5
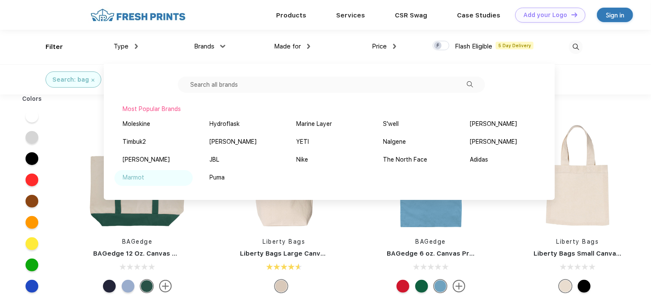
click at [141, 177] on div "Marmot" at bounding box center [134, 177] width 22 height 9
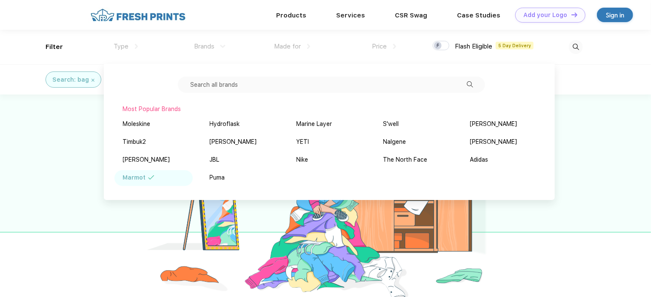
click at [135, 178] on div "Marmot" at bounding box center [134, 177] width 23 height 9
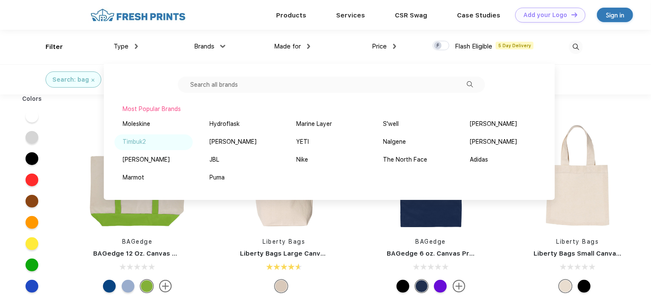
click at [144, 143] on div "Timbuk2" at bounding box center [134, 141] width 23 height 9
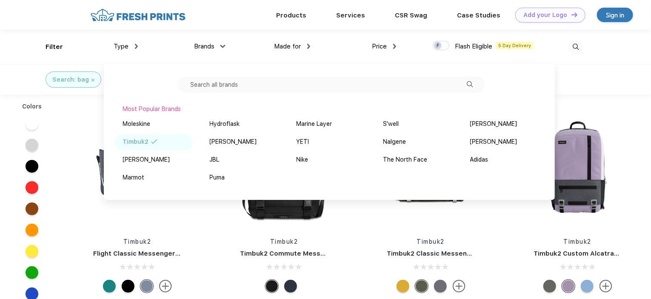
click at [593, 81] on div "Search: bag Timbuk2" at bounding box center [325, 79] width 651 height 30
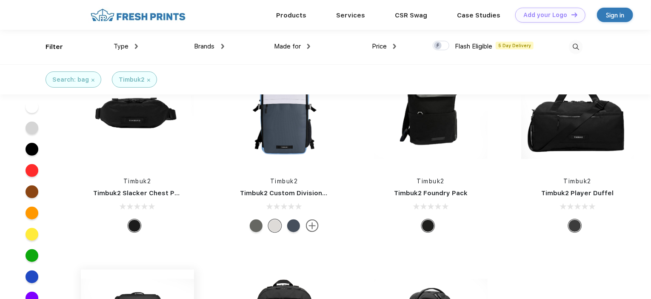
scroll to position [170, 0]
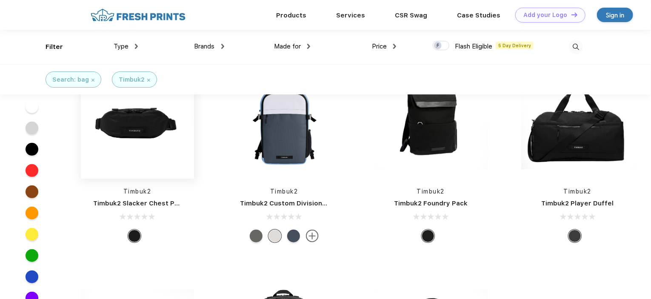
click at [142, 133] on img at bounding box center [137, 121] width 113 height 113
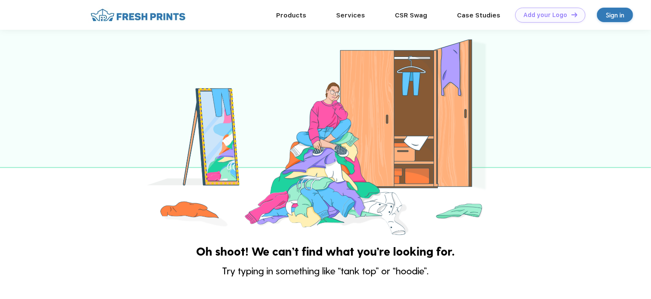
scroll to position [170, 0]
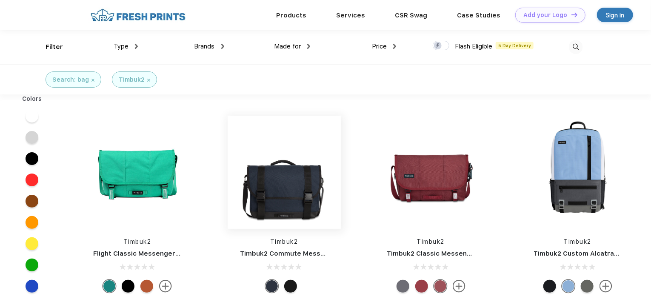
click at [298, 209] on img at bounding box center [283, 172] width 113 height 113
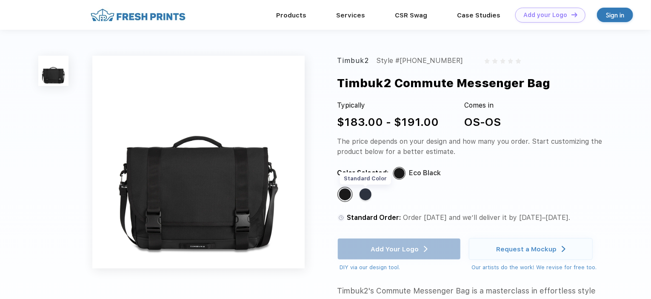
click at [365, 191] on div "Standard Color" at bounding box center [365, 194] width 12 height 12
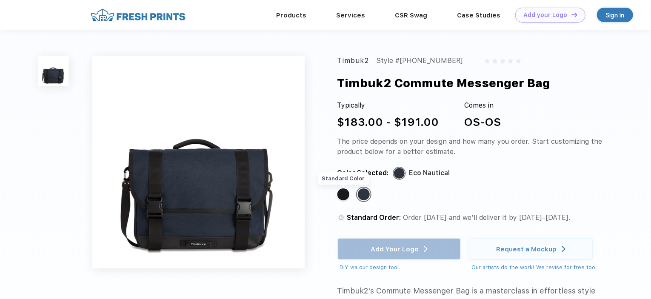
click at [342, 198] on div "Standard Color" at bounding box center [343, 194] width 12 height 12
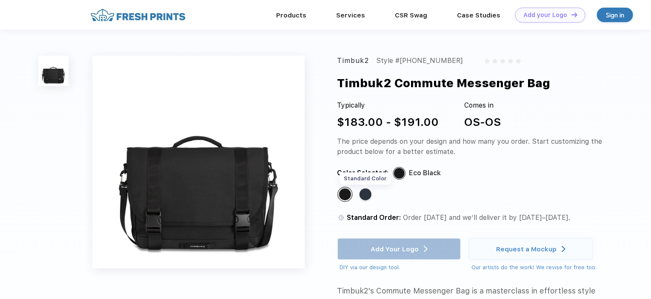
click at [362, 194] on div "Standard Color" at bounding box center [365, 194] width 12 height 12
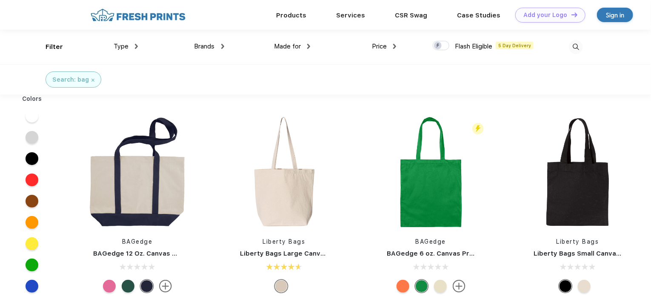
click at [294, 45] on span "Made for" at bounding box center [287, 47] width 27 height 8
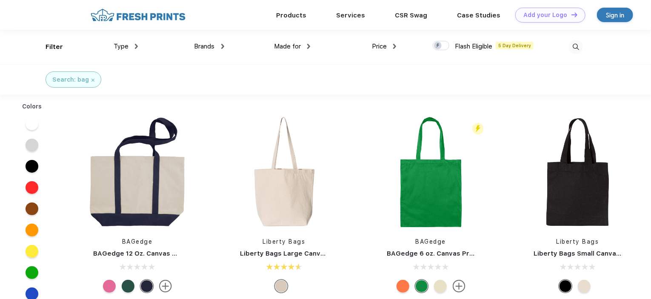
click at [309, 45] on img at bounding box center [308, 46] width 3 height 5
click at [222, 45] on img at bounding box center [222, 46] width 3 height 5
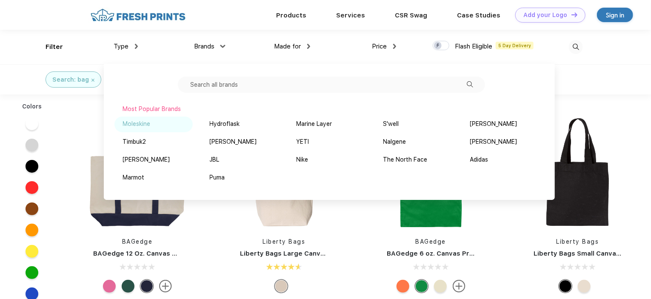
click at [145, 120] on div "Moleskine" at bounding box center [137, 123] width 28 height 9
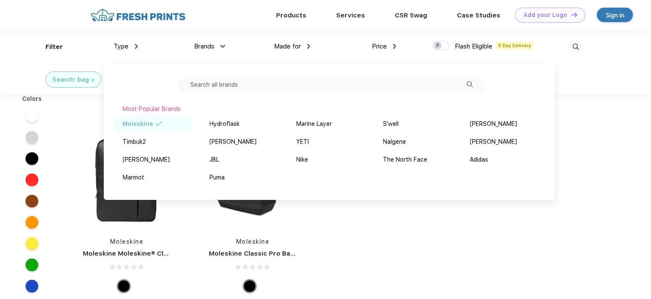
click at [367, 227] on div "Colors Moleskine Moleskine Moleskine® Classic Pro Vertical Device Bag Moleskine…" at bounding box center [325, 245] width 651 height 303
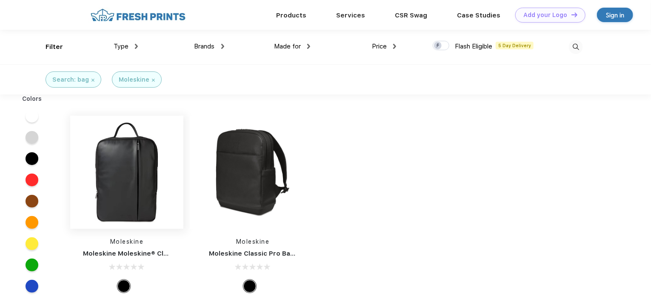
click at [137, 192] on img at bounding box center [126, 172] width 113 height 113
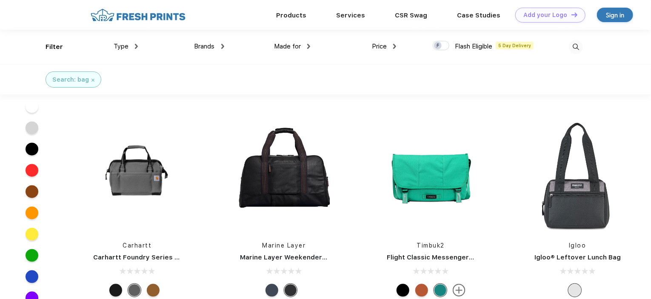
scroll to position [765, 0]
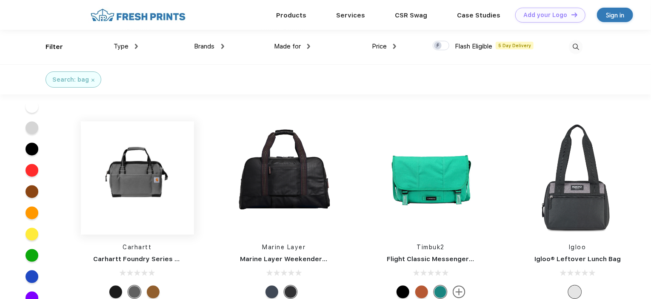
click at [133, 174] on img at bounding box center [137, 178] width 113 height 113
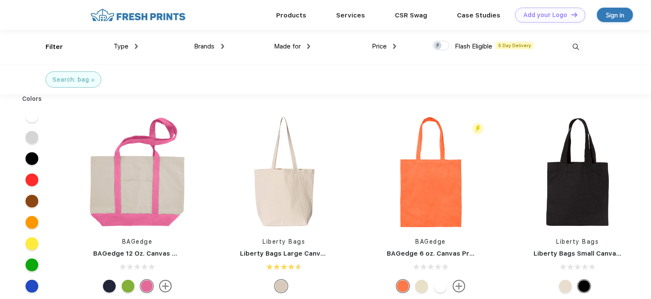
click at [205, 46] on span "Brands" at bounding box center [204, 47] width 20 height 8
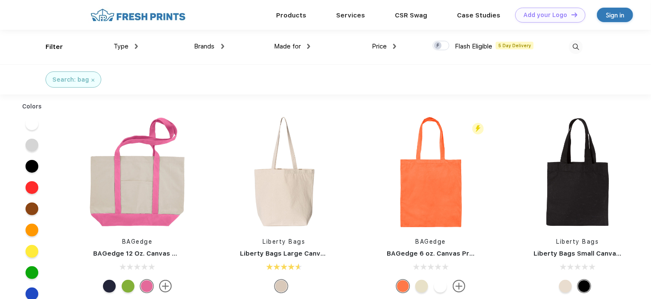
click at [207, 45] on span "Brands" at bounding box center [204, 47] width 20 height 8
drag, startPoint x: 219, startPoint y: 44, endPoint x: 225, endPoint y: 44, distance: 6.0
click at [225, 44] on div "Filter Type Shirts Sweaters Bottoms Accessories Hats Tanks Jackets Jerseys Polo…" at bounding box center [313, 47] width 537 height 34
click at [225, 44] on div "Made for Unisex Women Men Youth" at bounding box center [267, 47] width 86 height 34
click at [223, 46] on img at bounding box center [222, 46] width 3 height 5
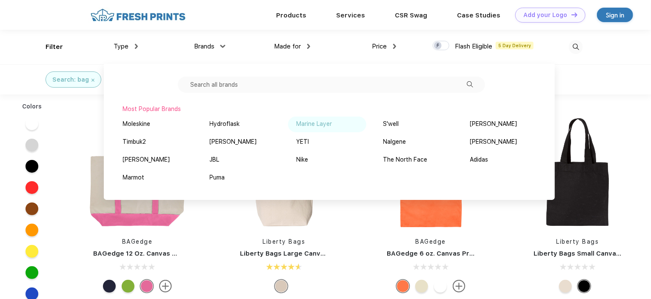
click at [319, 123] on div "Marine Layer" at bounding box center [314, 123] width 36 height 9
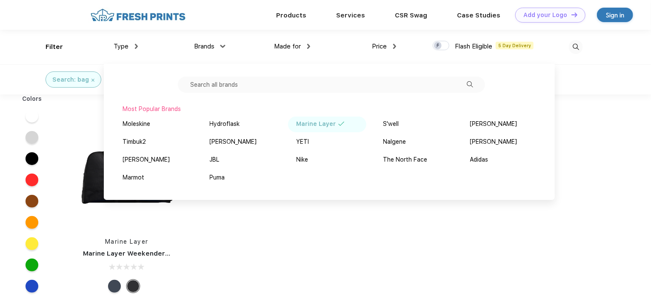
click at [335, 123] on div "Marine Layer" at bounding box center [327, 125] width 78 height 16
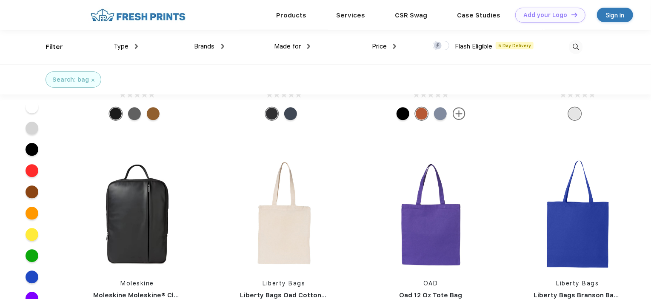
scroll to position [816, 0]
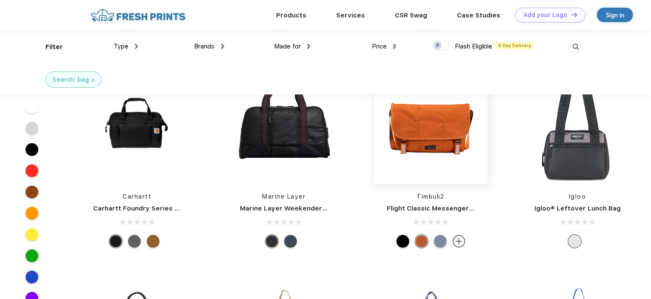
click at [446, 127] on img at bounding box center [430, 127] width 113 height 113
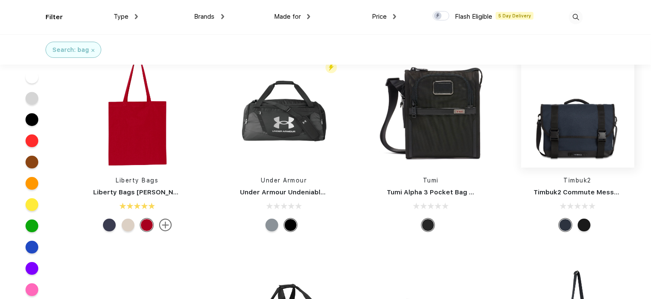
scroll to position [1318, 0]
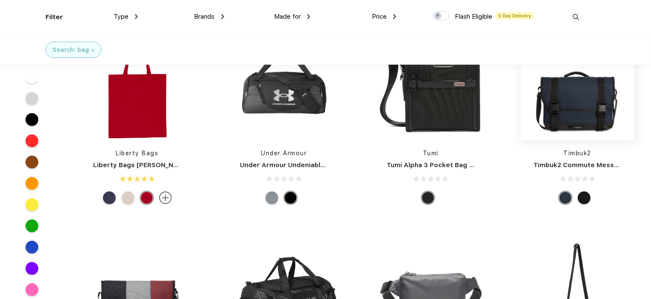
click at [584, 109] on img at bounding box center [577, 83] width 113 height 113
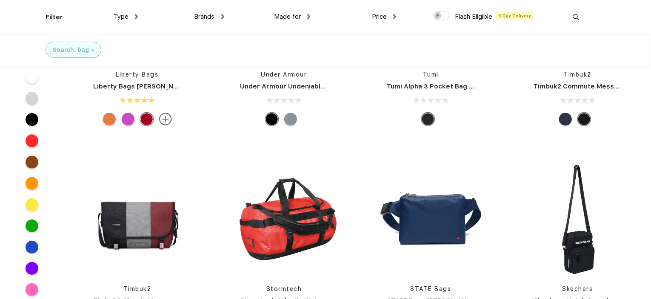
scroll to position [1446, 0]
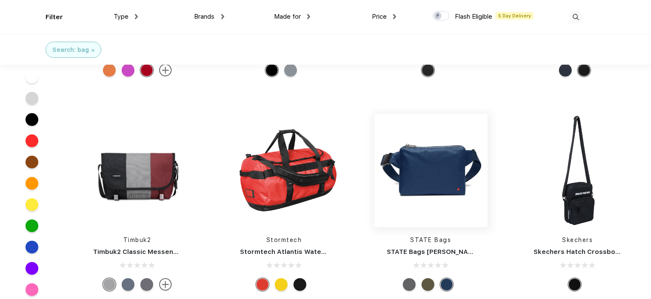
click at [459, 155] on img at bounding box center [430, 170] width 113 height 113
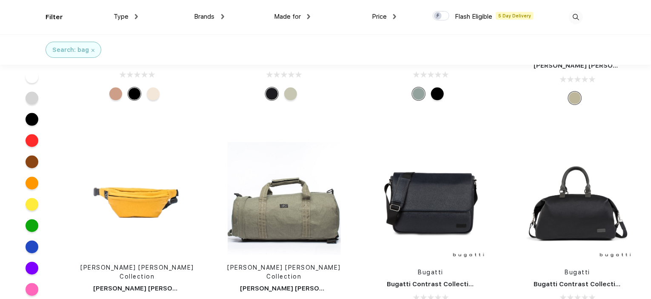
scroll to position [2266, 0]
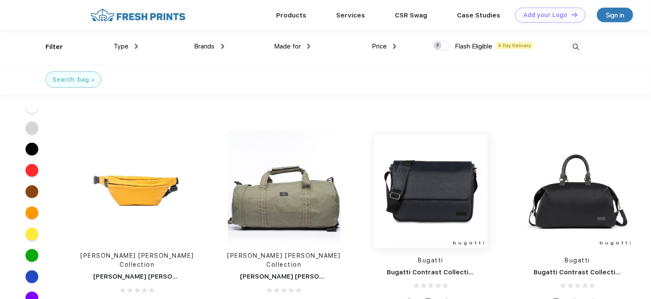
click at [455, 179] on img at bounding box center [430, 191] width 113 height 113
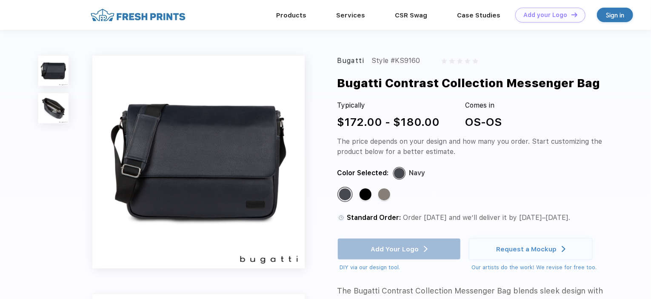
click at [58, 110] on img at bounding box center [53, 108] width 30 height 30
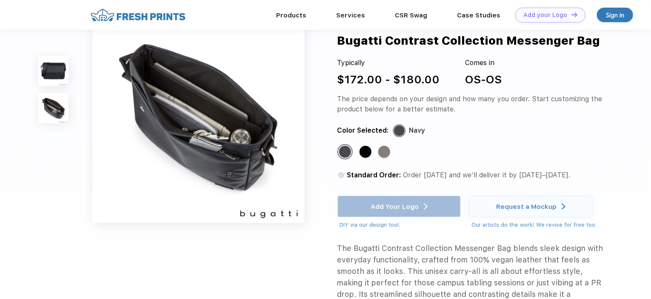
scroll to position [249, 0]
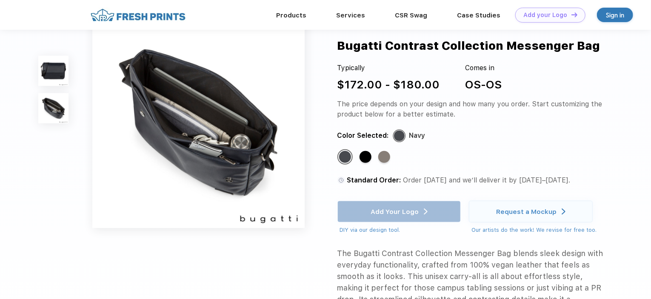
click at [59, 68] on img at bounding box center [53, 71] width 30 height 30
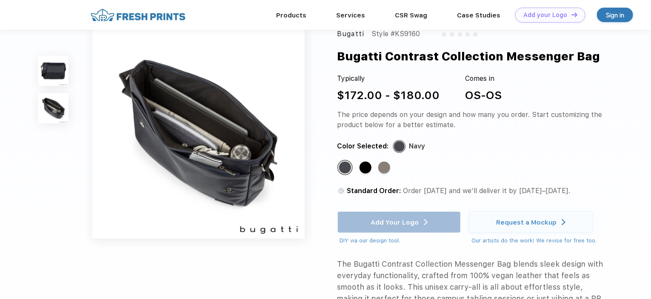
scroll to position [213, 0]
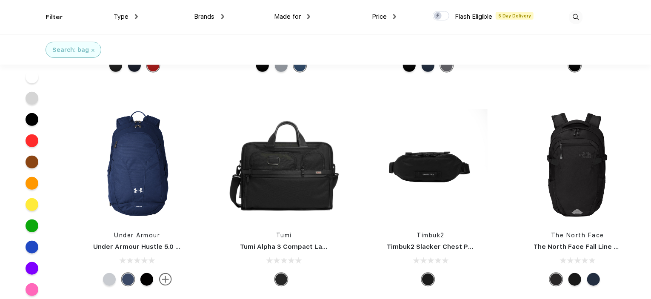
scroll to position [3402, 0]
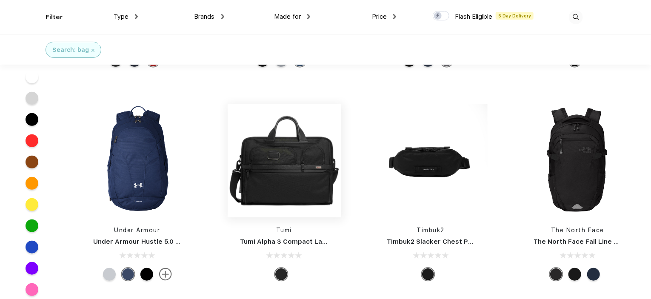
click at [311, 146] on img at bounding box center [283, 160] width 113 height 113
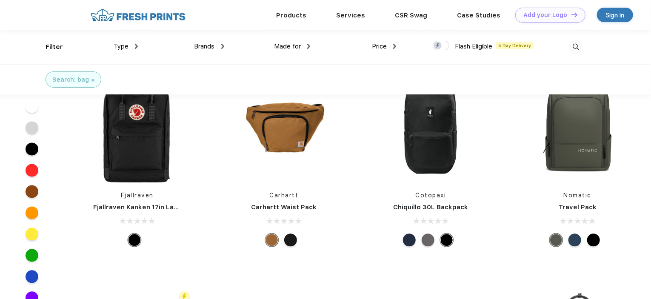
scroll to position [4039, 0]
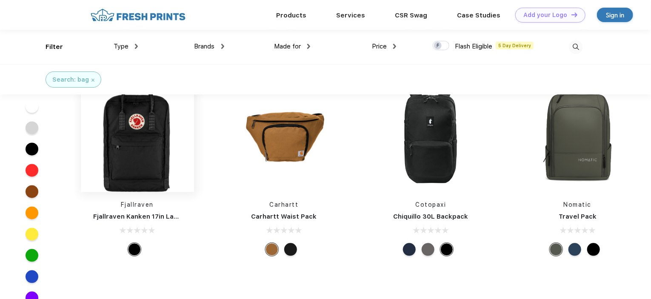
click at [144, 144] on img at bounding box center [137, 135] width 113 height 113
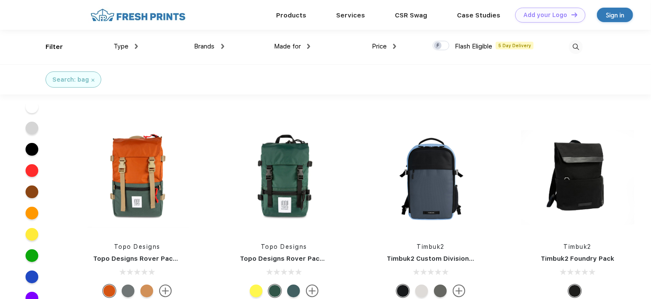
scroll to position [4640, 0]
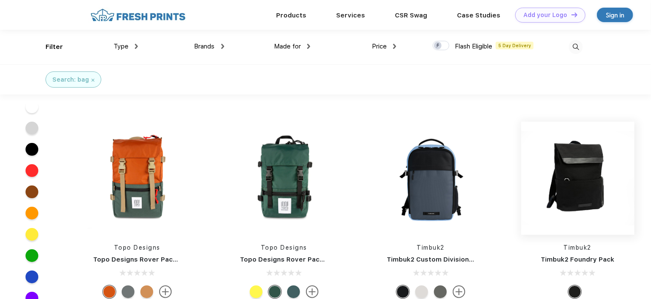
click at [582, 155] on img at bounding box center [577, 178] width 113 height 113
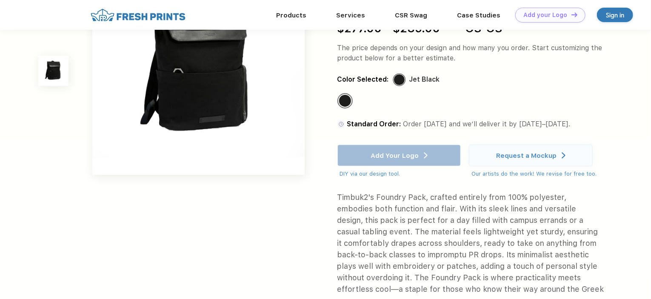
scroll to position [85, 0]
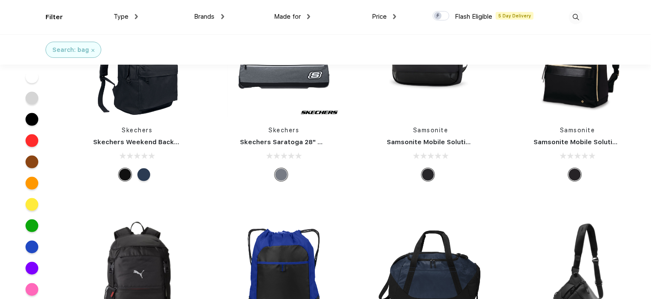
scroll to position [5557, 0]
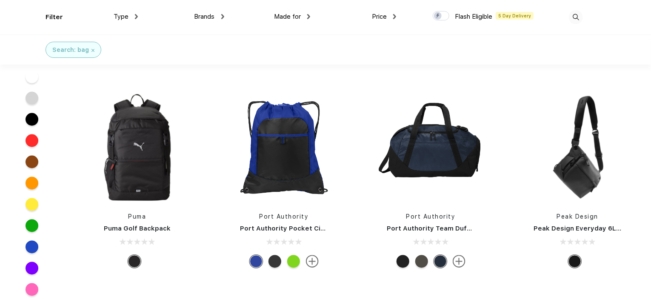
click at [599, 224] on div "Peak Design Everyday 6L Sling" at bounding box center [578, 229] width 126 height 10
click at [560, 154] on img at bounding box center [577, 147] width 113 height 113
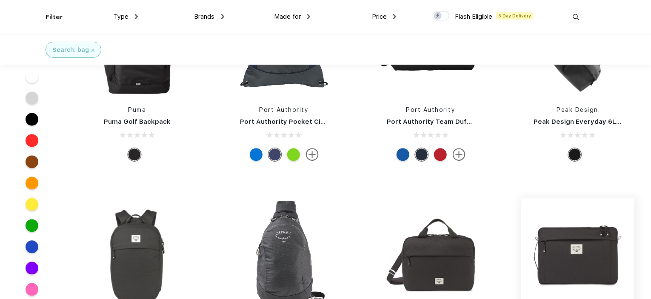
scroll to position [5751, 0]
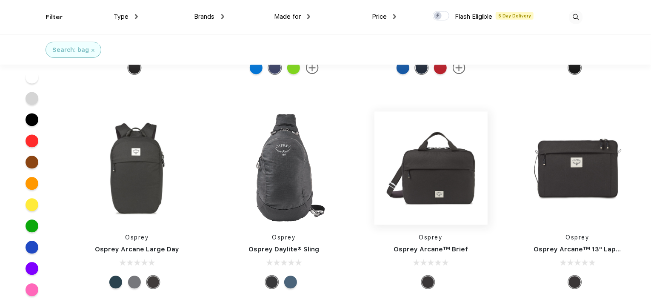
click at [451, 156] on img at bounding box center [430, 167] width 113 height 113
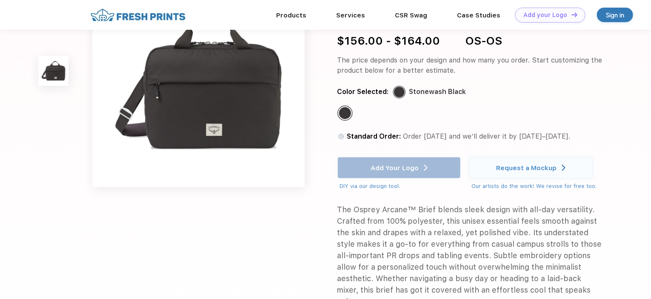
scroll to position [128, 0]
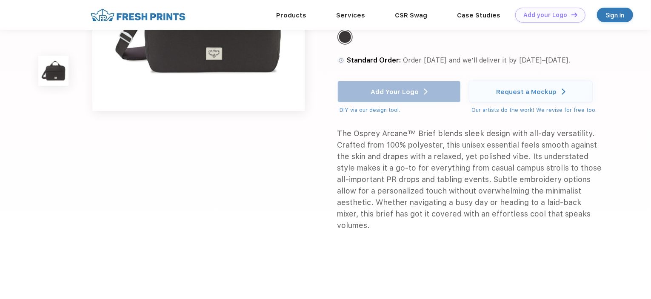
click at [619, 234] on div "Osprey Style #100700-017 Osprey Arcane™ Brief Typically $156.00 - $164.00 Comes…" at bounding box center [325, 67] width 651 height 391
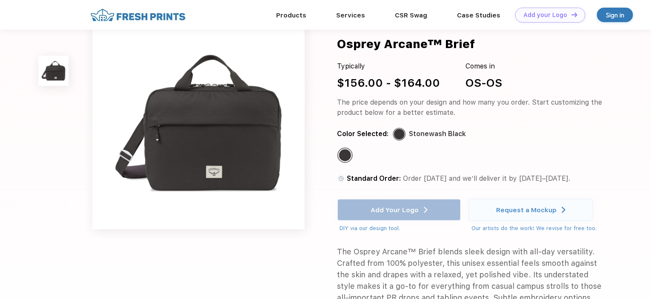
scroll to position [0, 0]
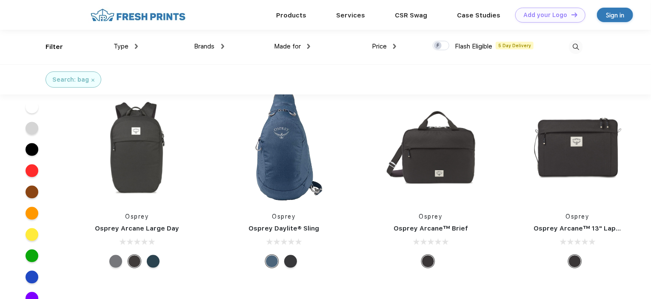
scroll to position [5700, 0]
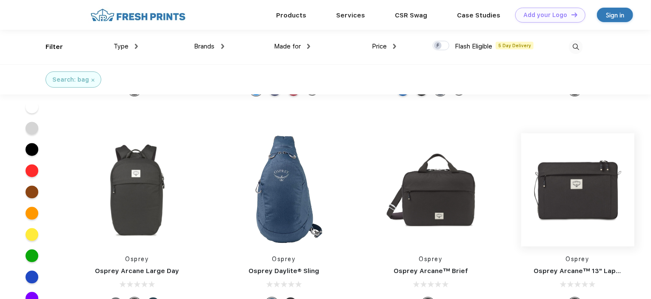
click at [592, 161] on img at bounding box center [577, 189] width 113 height 113
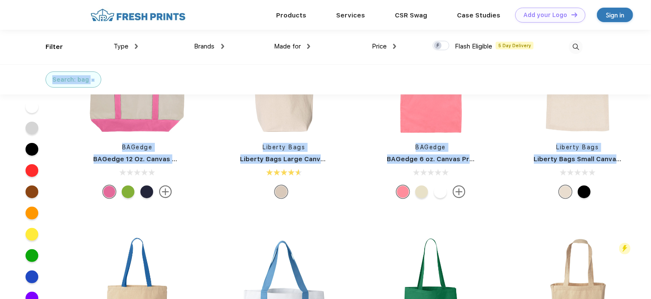
drag, startPoint x: 650, startPoint y: 64, endPoint x: 653, endPoint y: 225, distance: 161.2
click at [646, 85] on div "Search: bag" at bounding box center [325, 79] width 651 height 30
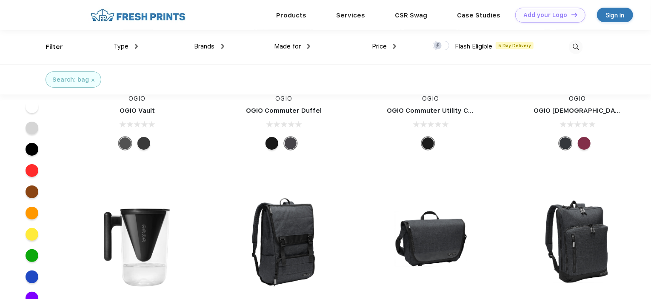
scroll to position [6375, 0]
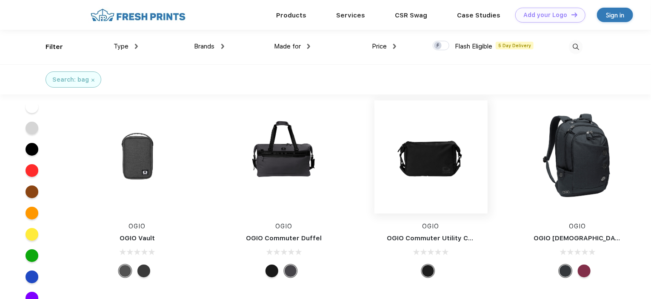
click at [431, 148] on img at bounding box center [430, 156] width 113 height 113
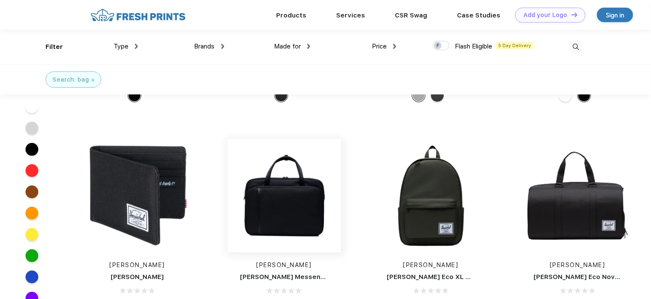
scroll to position [7801, 0]
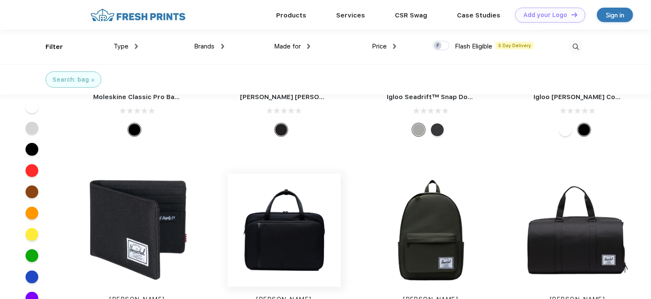
click at [284, 212] on img at bounding box center [283, 229] width 113 height 113
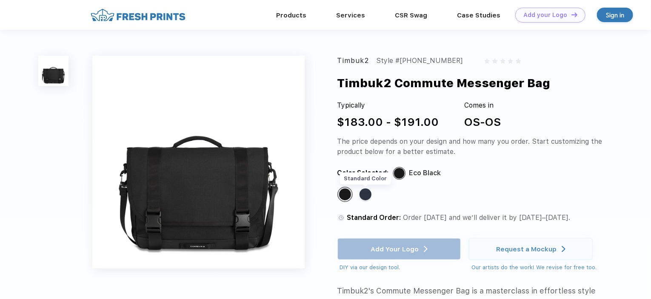
click at [366, 194] on div "Standard Color" at bounding box center [365, 194] width 12 height 12
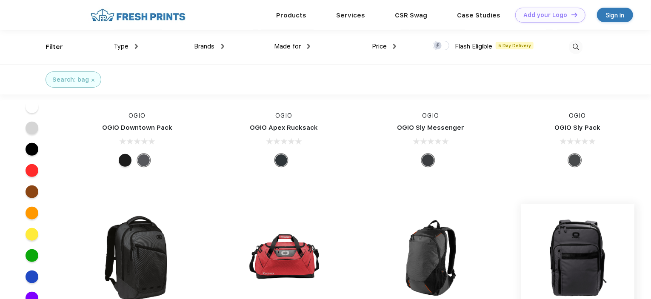
scroll to position [6572, 0]
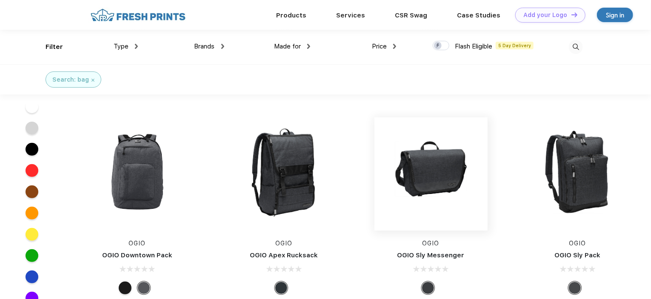
click at [432, 168] on img at bounding box center [430, 173] width 113 height 113
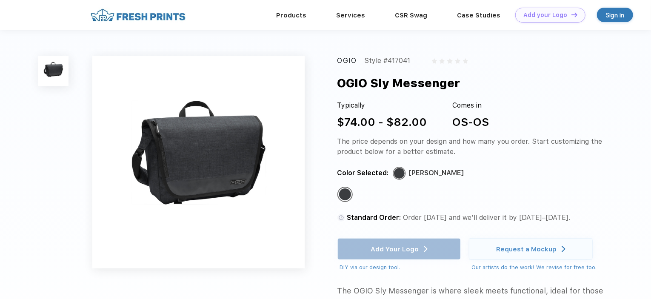
click at [190, 148] on img at bounding box center [198, 162] width 213 height 213
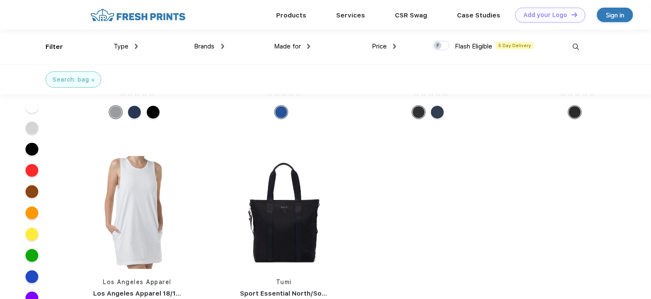
scroll to position [10183, 0]
